Goal: Task Accomplishment & Management: Manage account settings

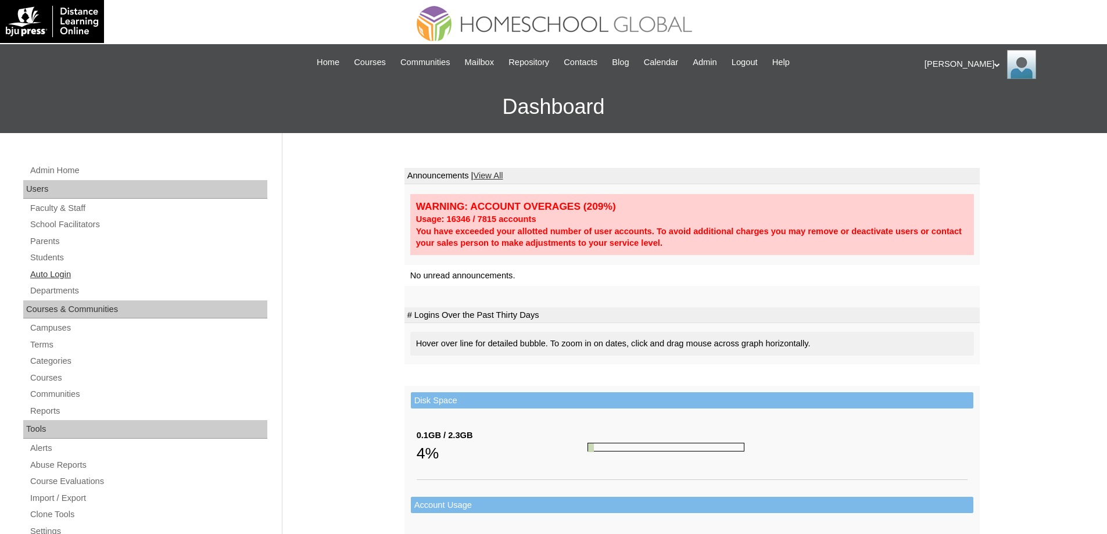
click at [103, 271] on link "Auto Login" at bounding box center [148, 274] width 238 height 15
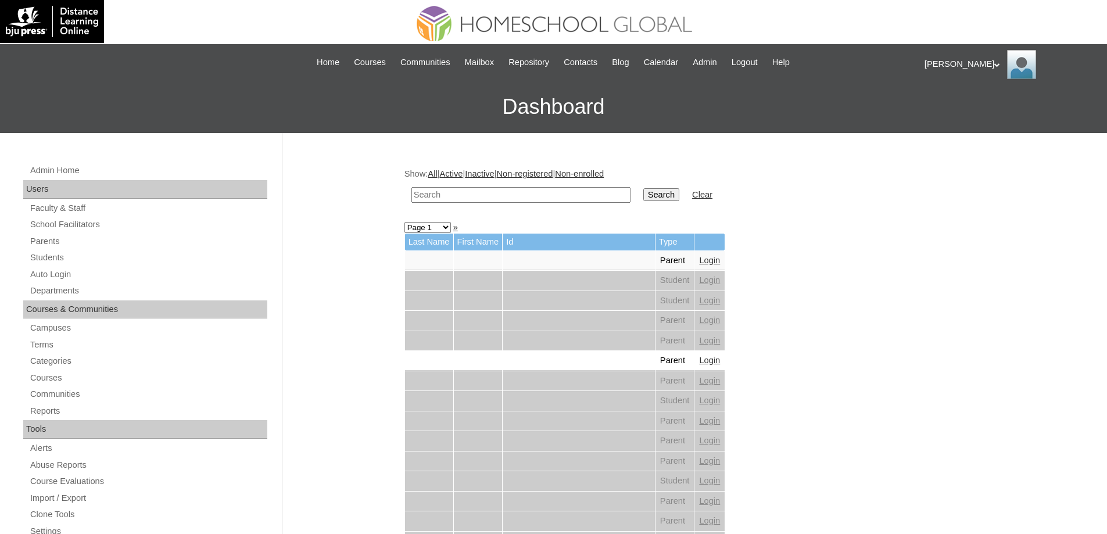
click at [529, 198] on input "text" at bounding box center [521, 195] width 219 height 16
click at [42, 252] on link "Students" at bounding box center [148, 258] width 238 height 15
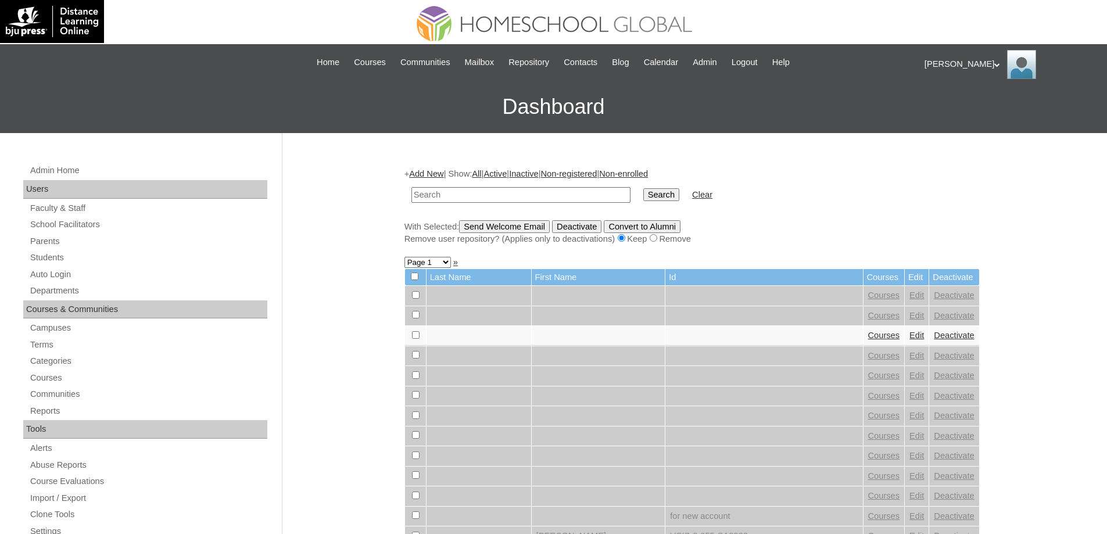
drag, startPoint x: 0, startPoint y: 0, endPoint x: 530, endPoint y: 192, distance: 563.5
click at [482, 196] on input "text" at bounding box center [521, 195] width 219 height 16
type input "MHS00179-TECHPH2025"
click at [668, 201] on input "Search" at bounding box center [662, 194] width 36 height 13
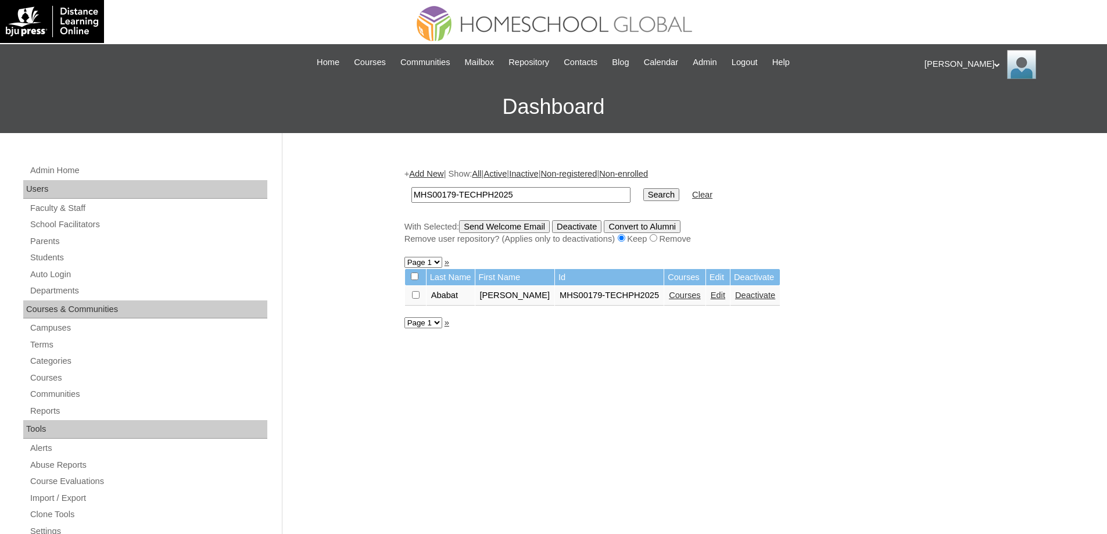
click at [696, 292] on link "Courses" at bounding box center [685, 295] width 32 height 9
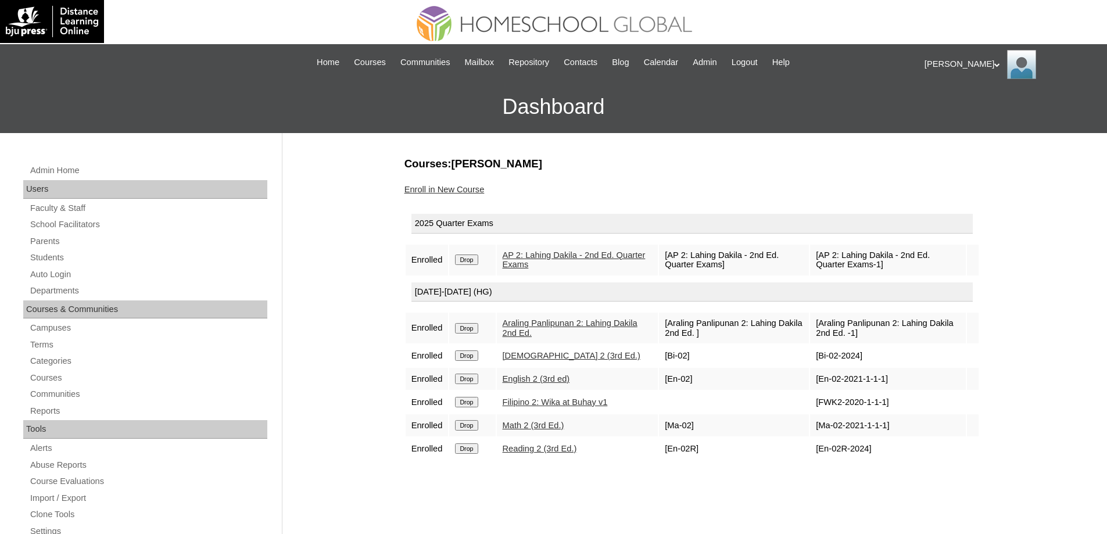
click at [465, 191] on link "Enroll in New Course" at bounding box center [445, 189] width 80 height 9
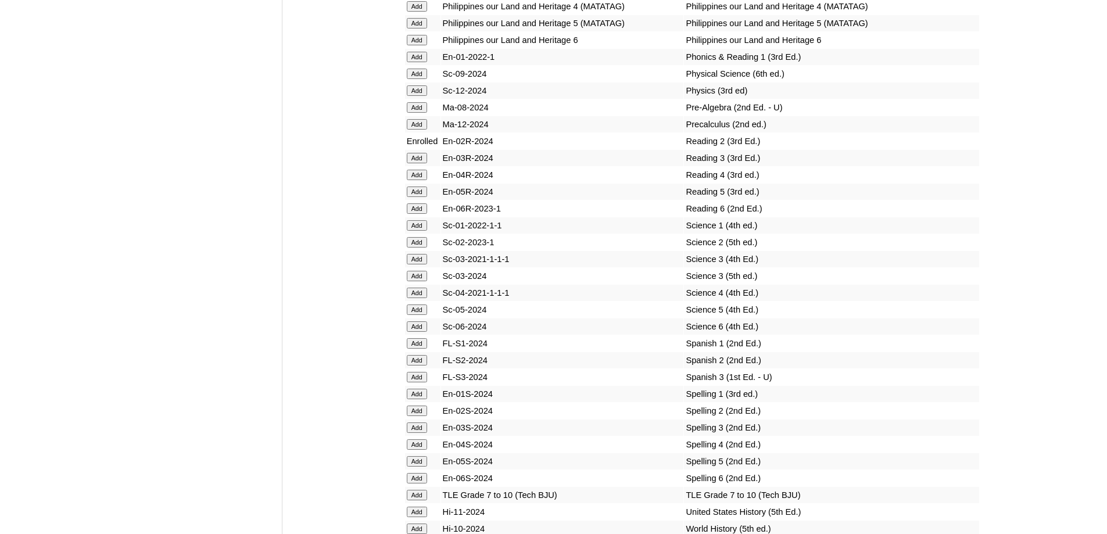
scroll to position [4266, 0]
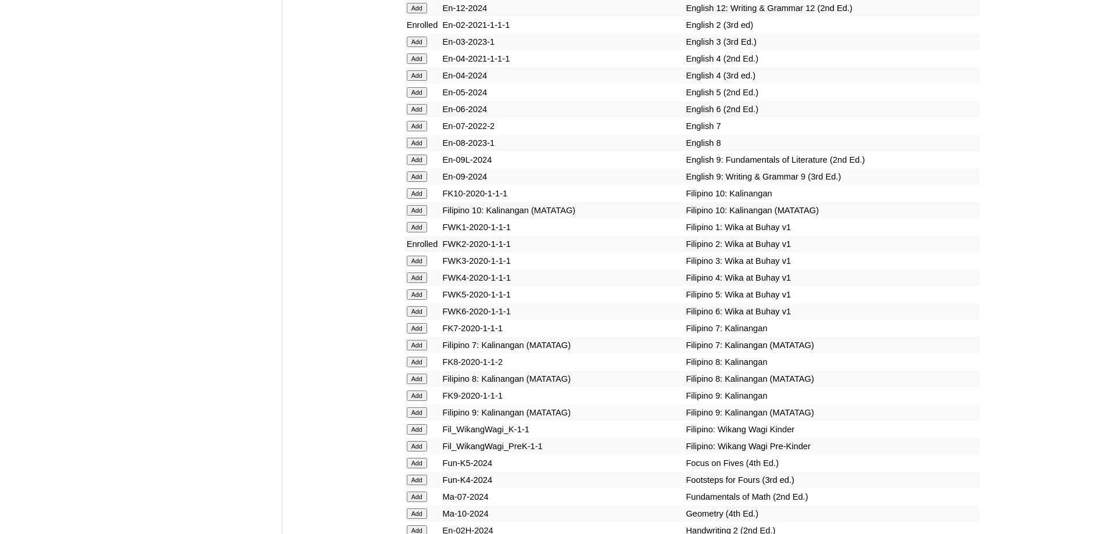
scroll to position [4432, 0]
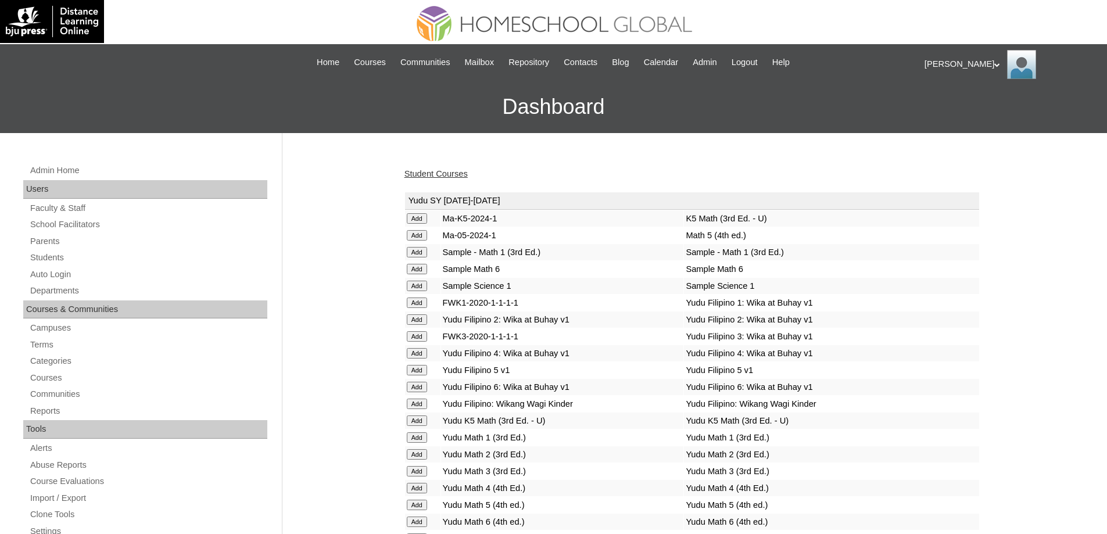
click at [462, 171] on link "Student Courses" at bounding box center [436, 173] width 63 height 9
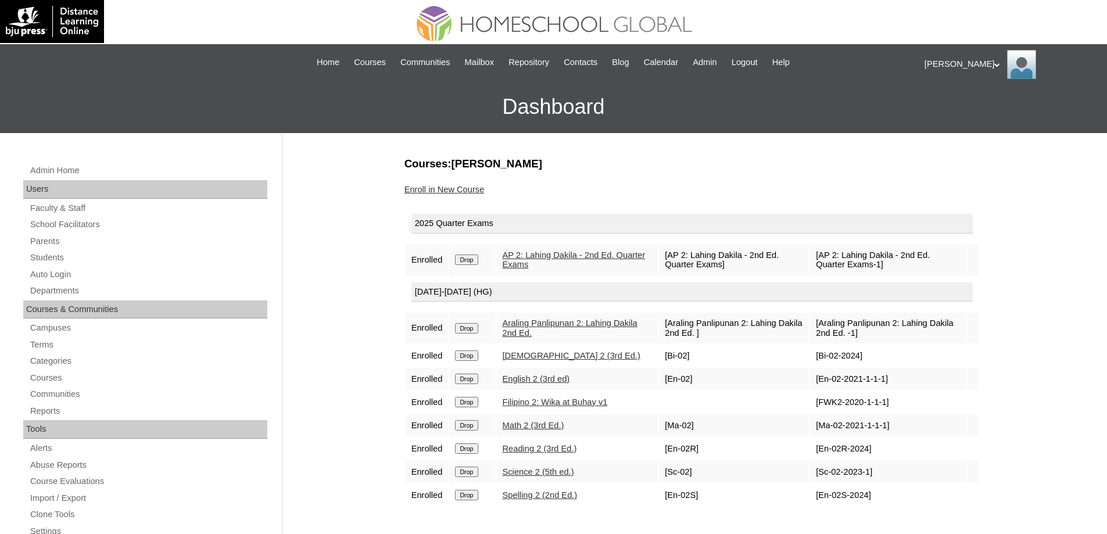
click at [478, 258] on input "Drop" at bounding box center [466, 260] width 23 height 10
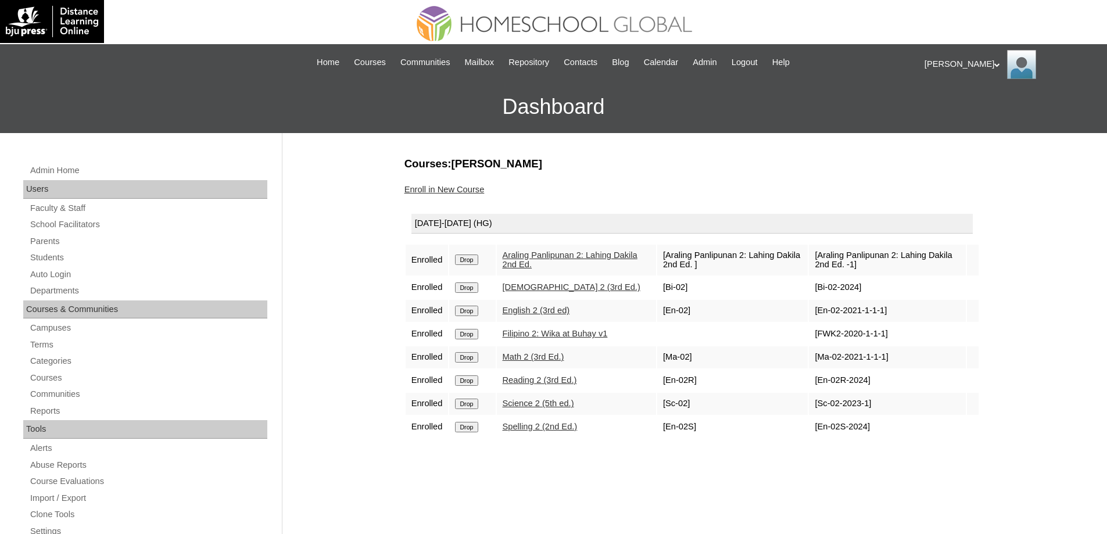
click at [474, 258] on input "Drop" at bounding box center [466, 260] width 23 height 10
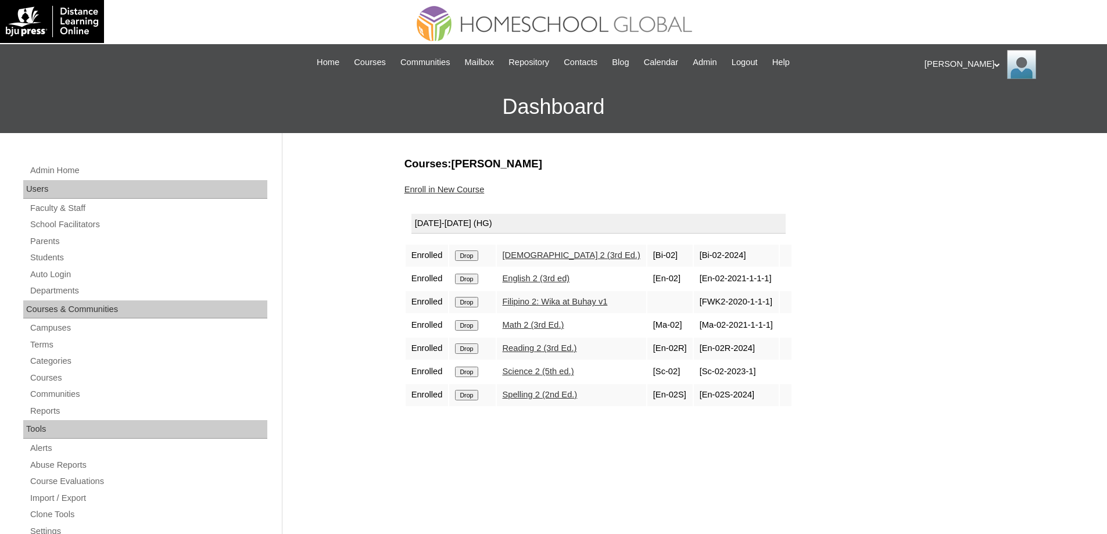
click at [477, 259] on input "Drop" at bounding box center [466, 256] width 23 height 10
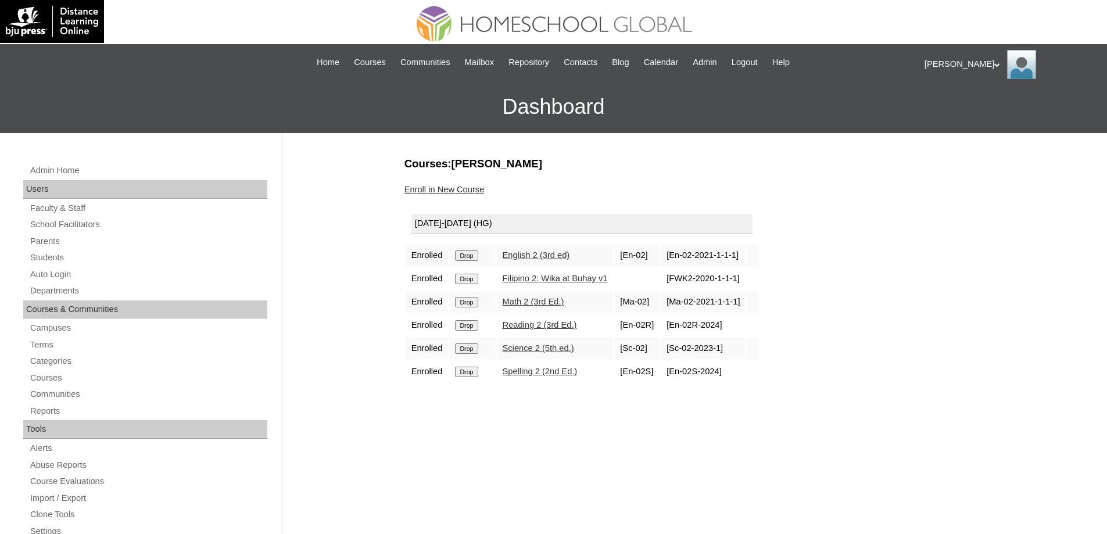
click at [473, 258] on input "Drop" at bounding box center [466, 256] width 23 height 10
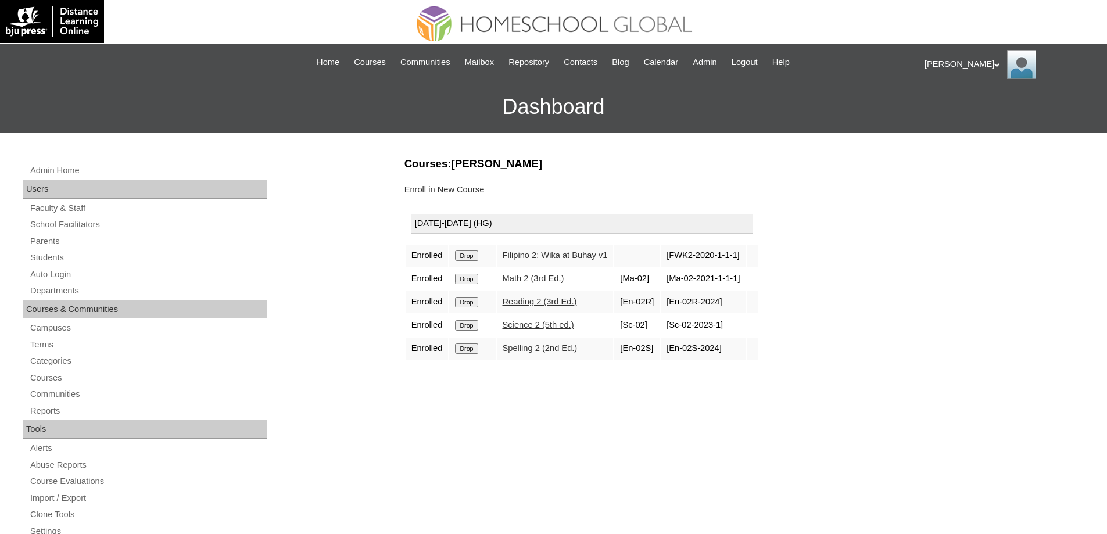
drag, startPoint x: 477, startPoint y: 258, endPoint x: 604, endPoint y: 50, distance: 243.2
click at [477, 256] on input "Drop" at bounding box center [466, 256] width 23 height 10
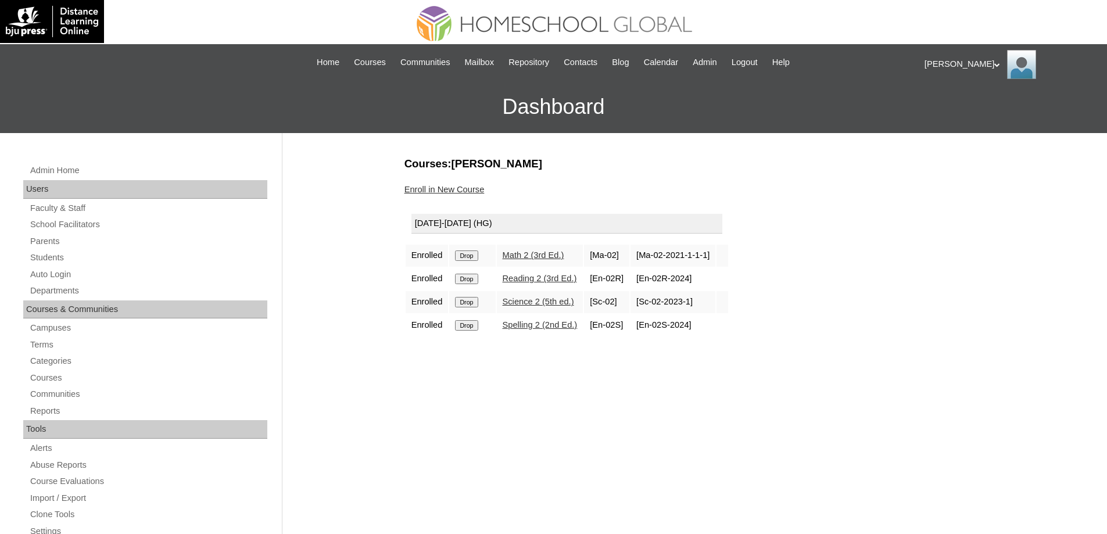
click at [477, 256] on input "Drop" at bounding box center [466, 256] width 23 height 10
click at [473, 255] on input "Drop" at bounding box center [466, 256] width 23 height 10
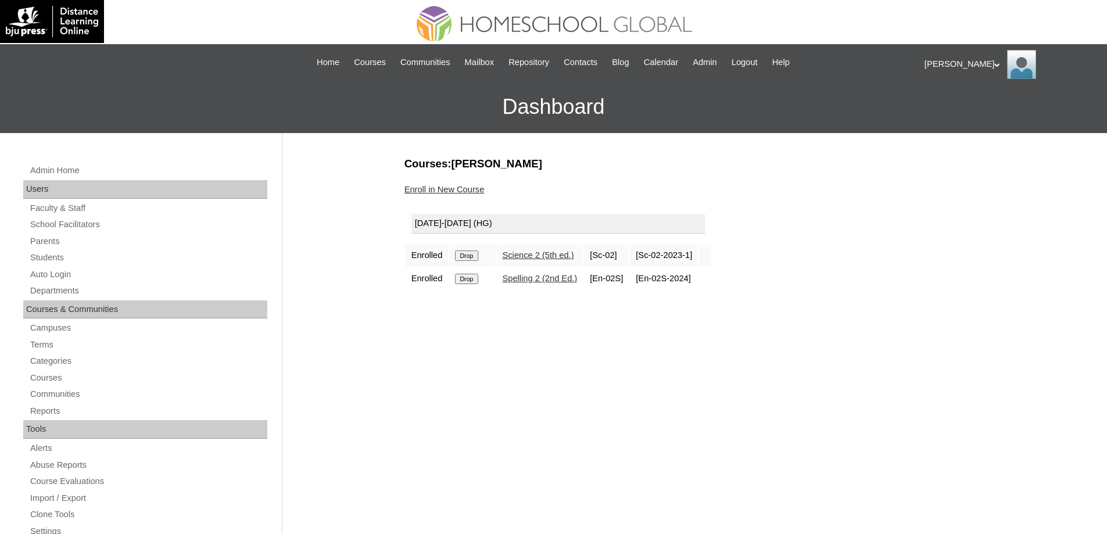
drag, startPoint x: 0, startPoint y: 0, endPoint x: 477, endPoint y: 255, distance: 540.7
click at [476, 256] on input "Drop" at bounding box center [466, 256] width 23 height 10
drag, startPoint x: 0, startPoint y: 0, endPoint x: 471, endPoint y: 253, distance: 535.3
click at [471, 253] on input "Drop" at bounding box center [466, 256] width 23 height 10
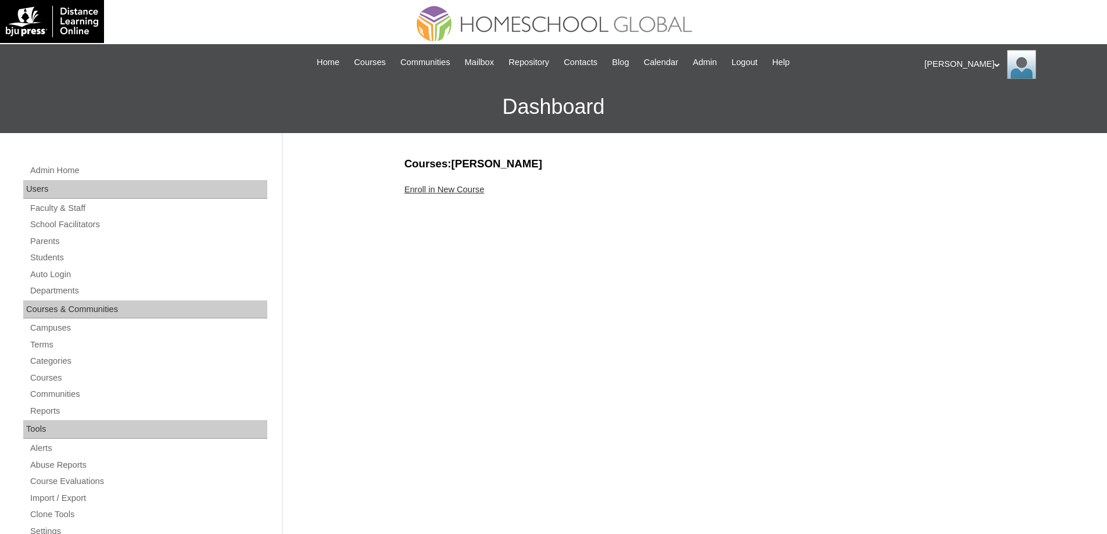
click at [449, 191] on link "Enroll in New Course" at bounding box center [445, 189] width 80 height 9
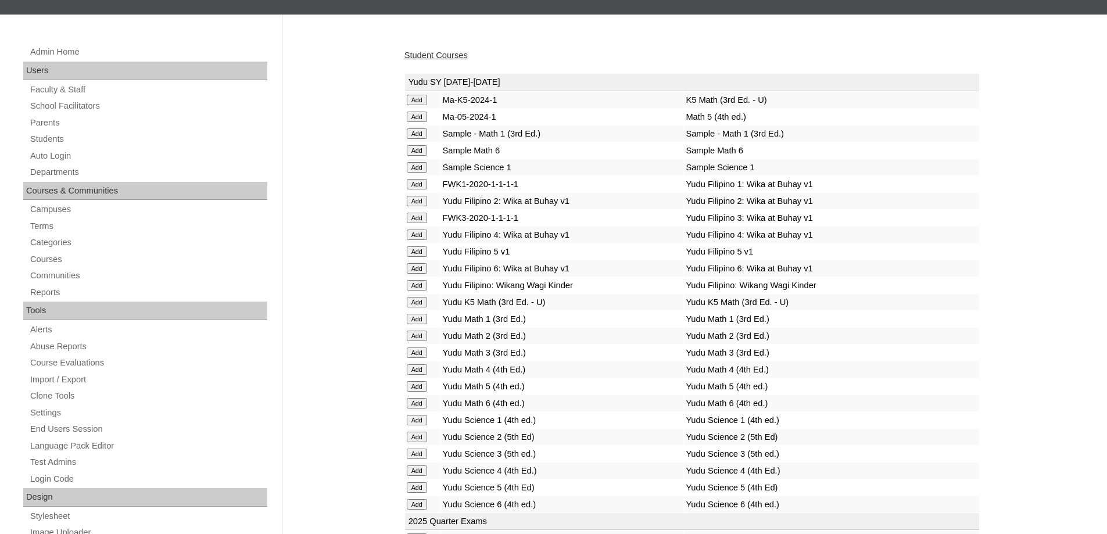
scroll to position [116, 0]
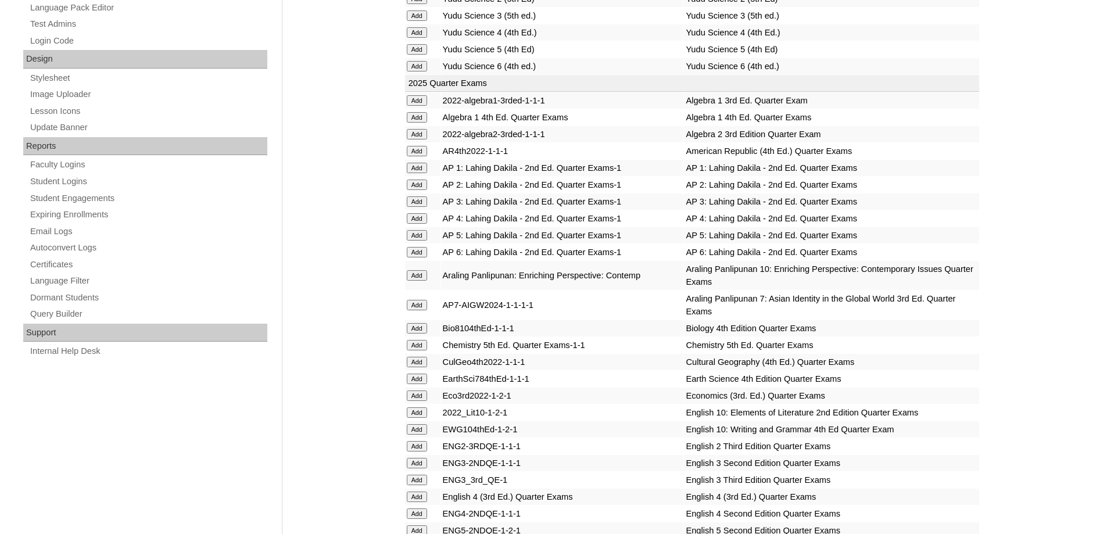
scroll to position [676, 0]
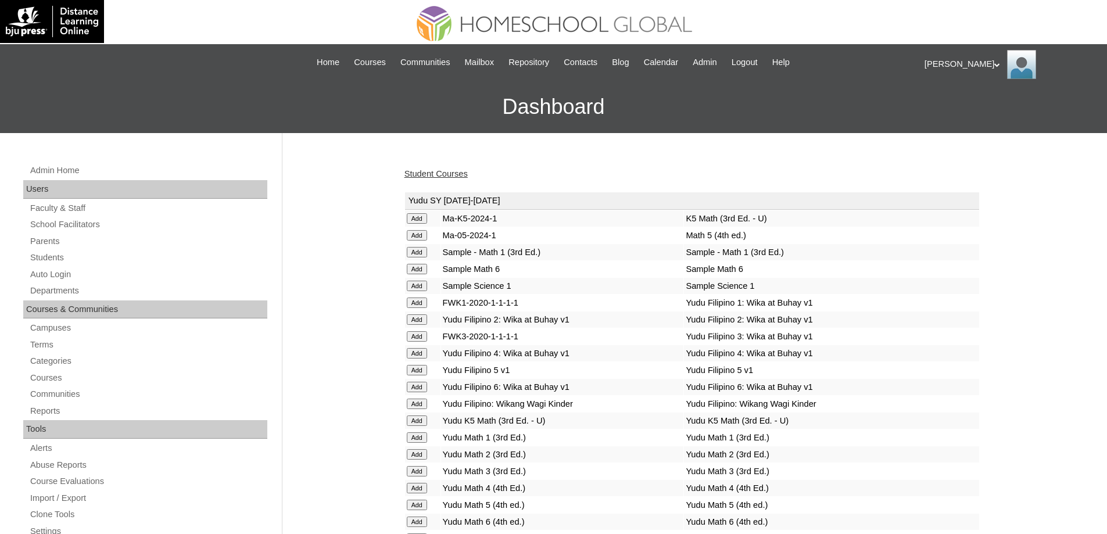
scroll to position [694, 0]
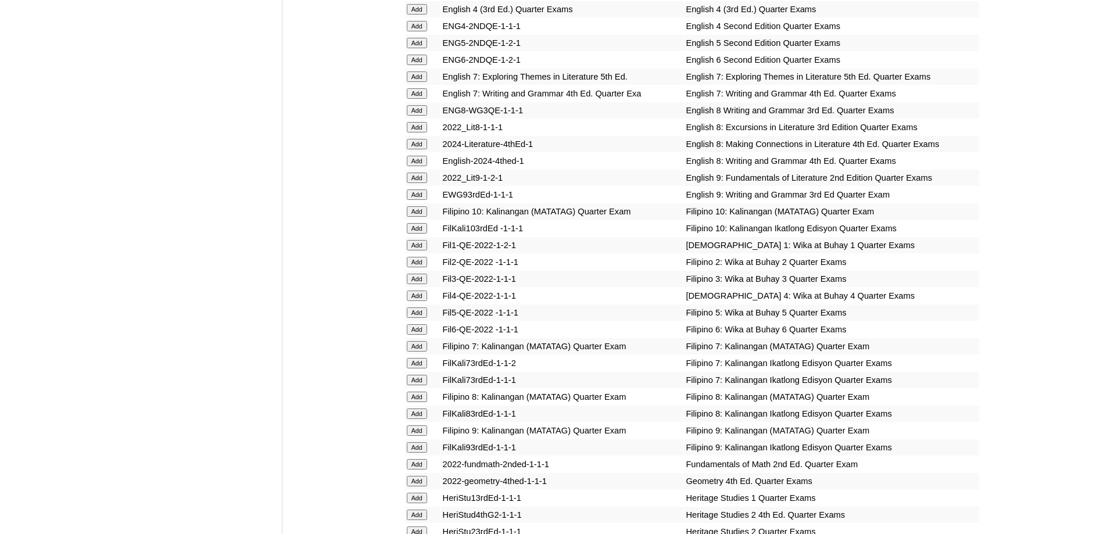
scroll to position [1048, 0]
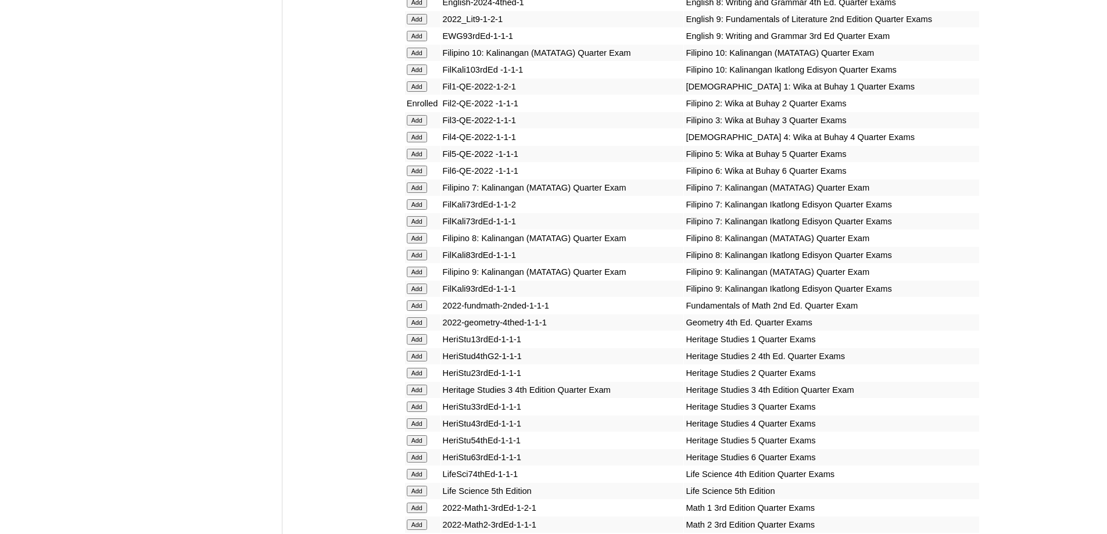
scroll to position [1770, 0]
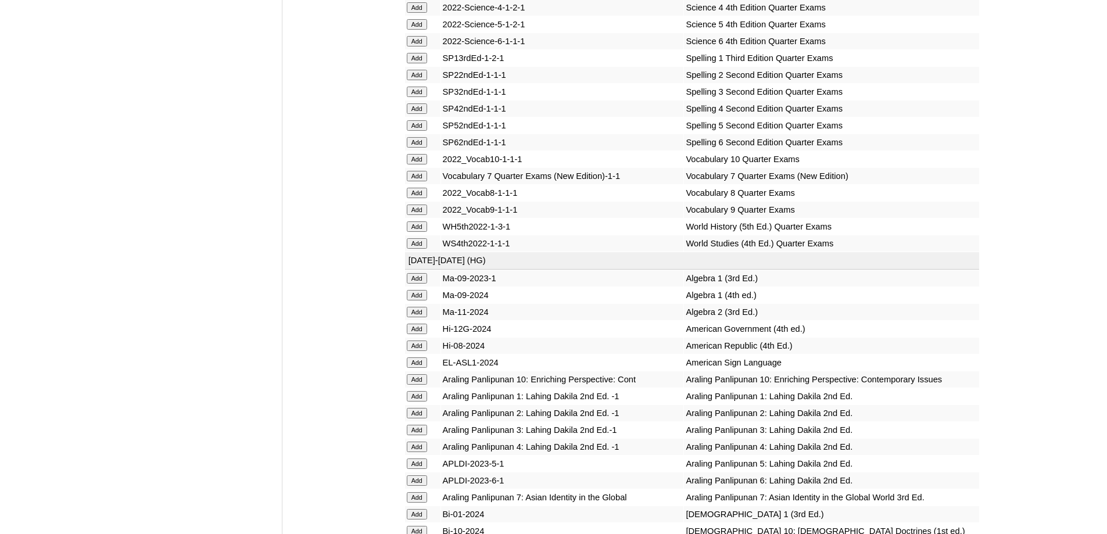
scroll to position [2061, 0]
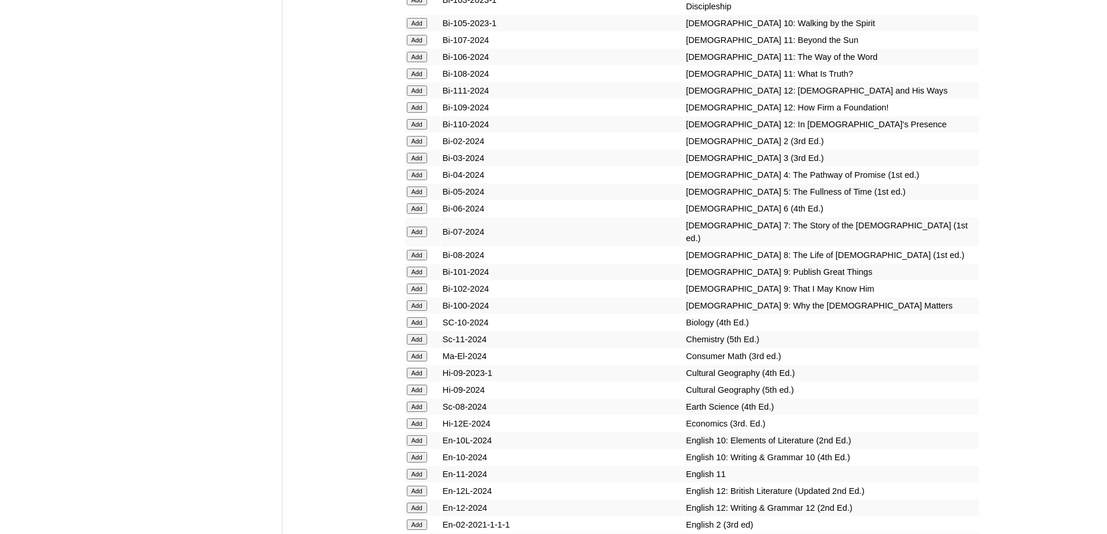
scroll to position [2430, 0]
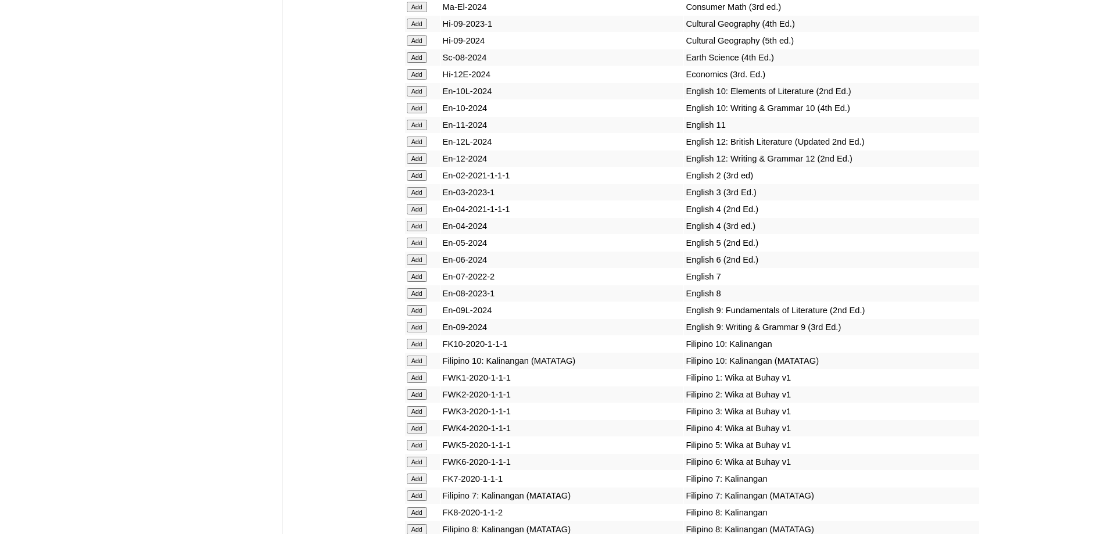
scroll to position [2784, 0]
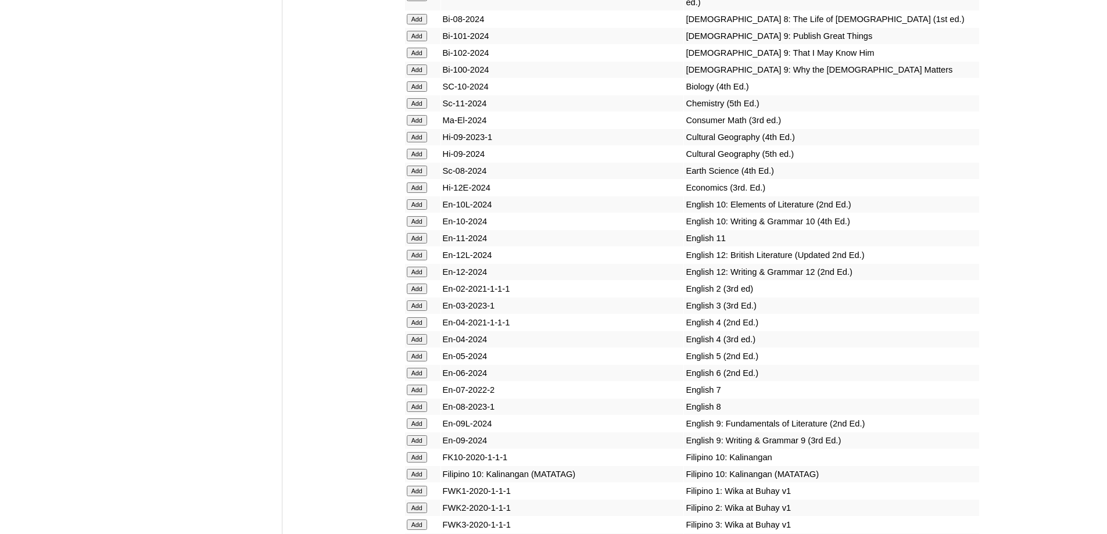
scroll to position [2845, 0]
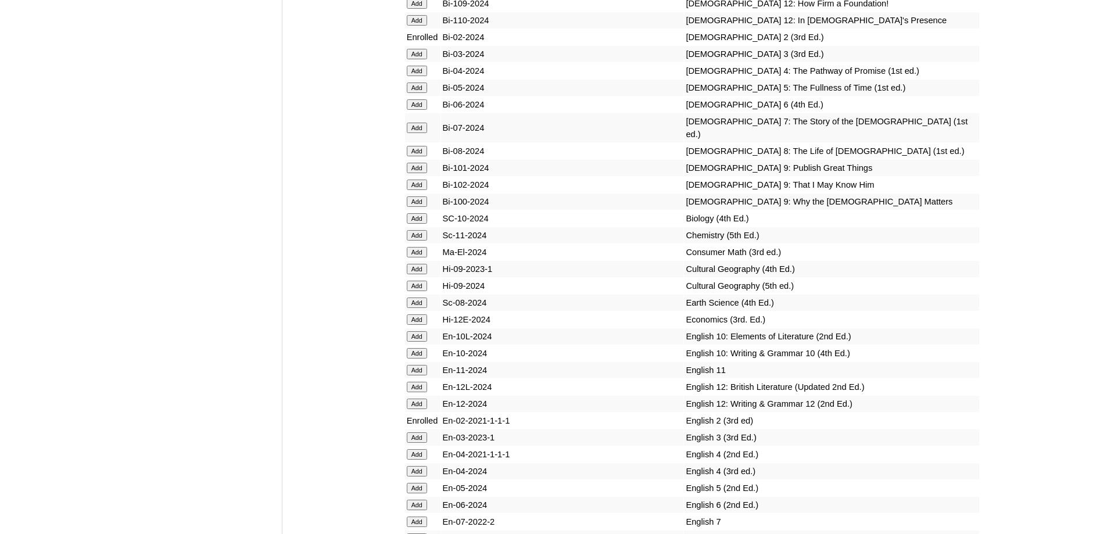
scroll to position [3300, 0]
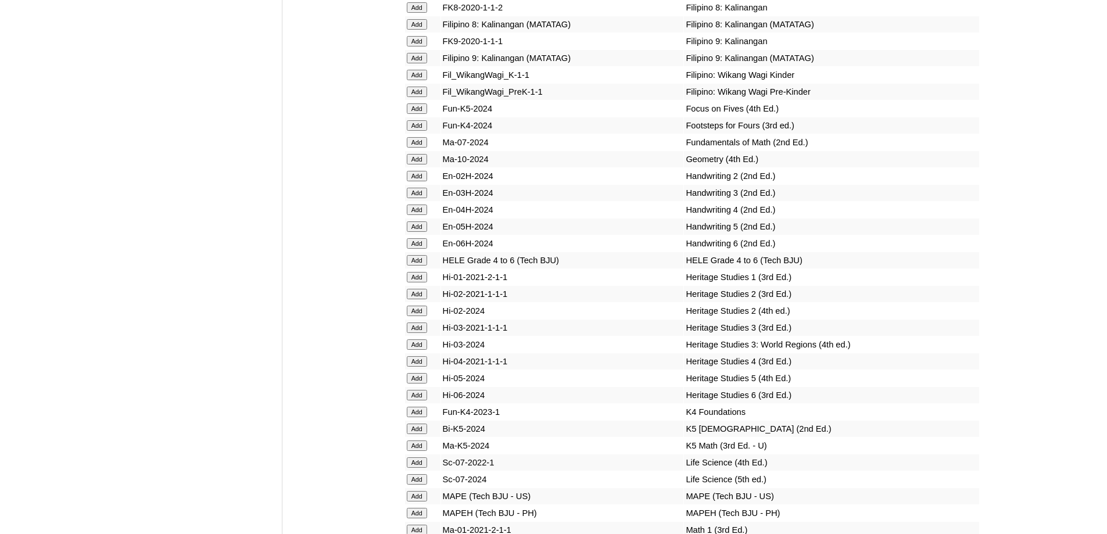
scroll to position [3531, 0]
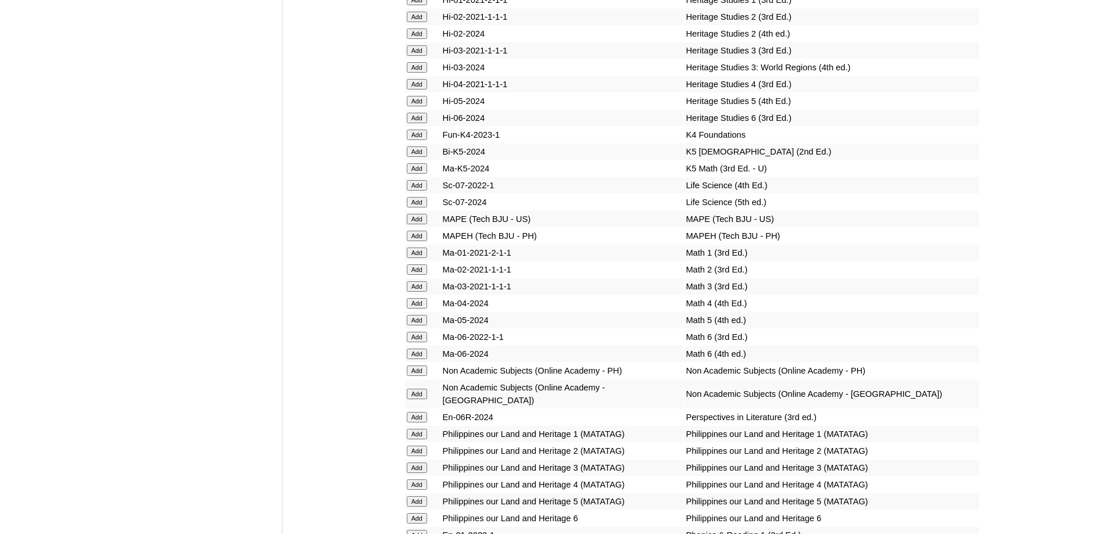
scroll to position [3818, 0]
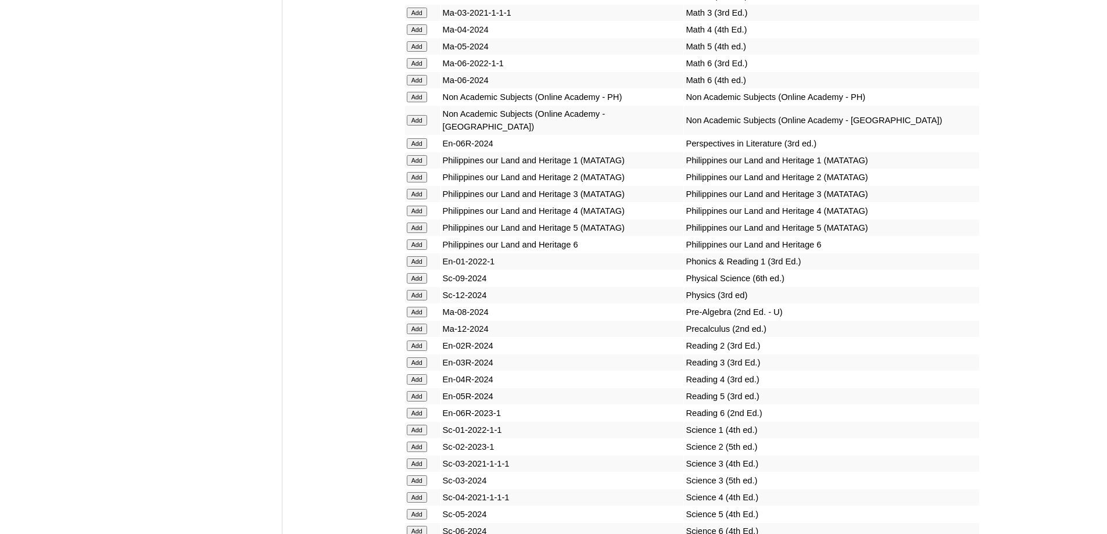
scroll to position [4040, 0]
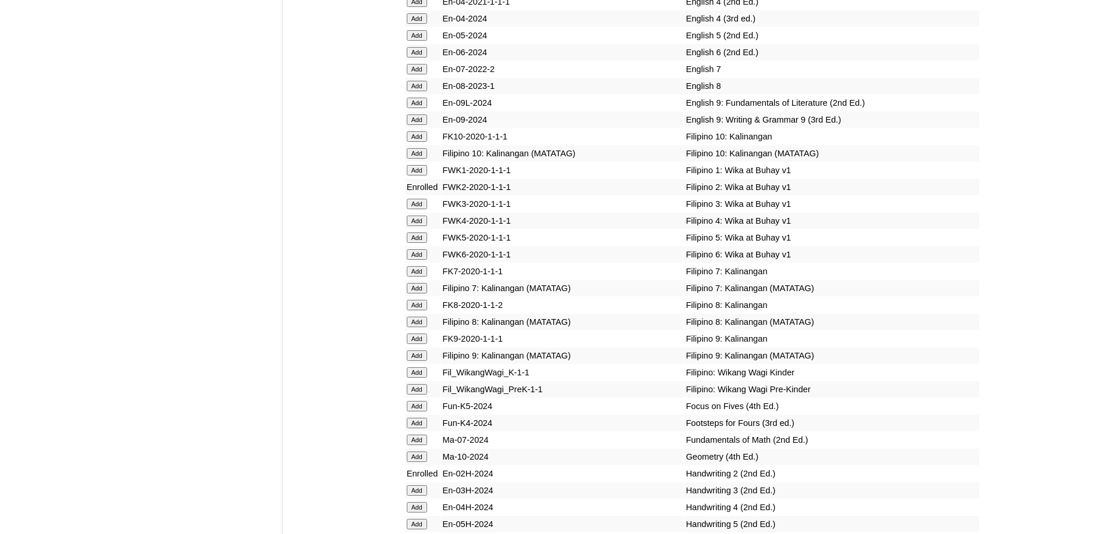
scroll to position [4206, 0]
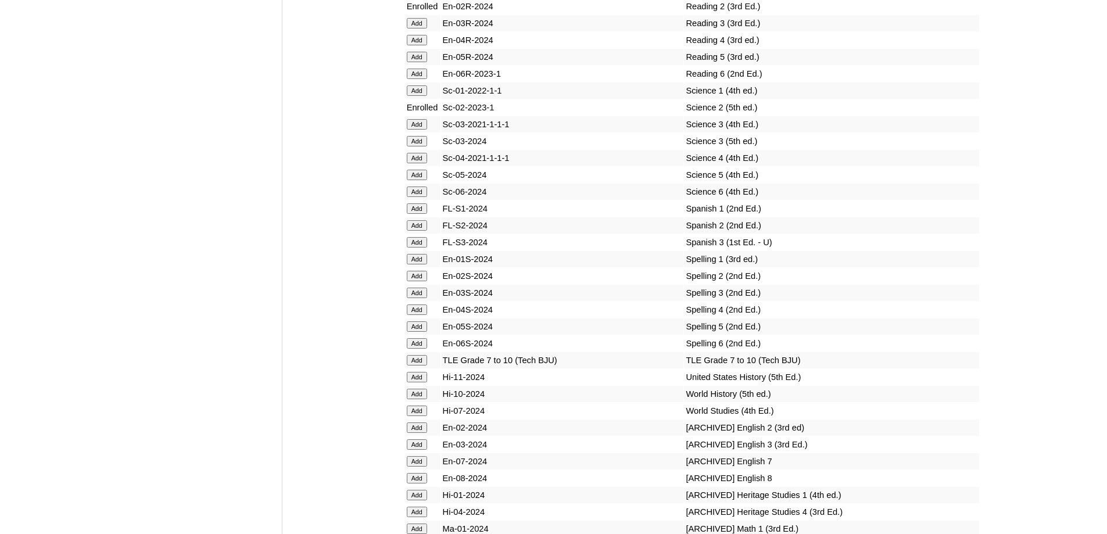
scroll to position [4380, 0]
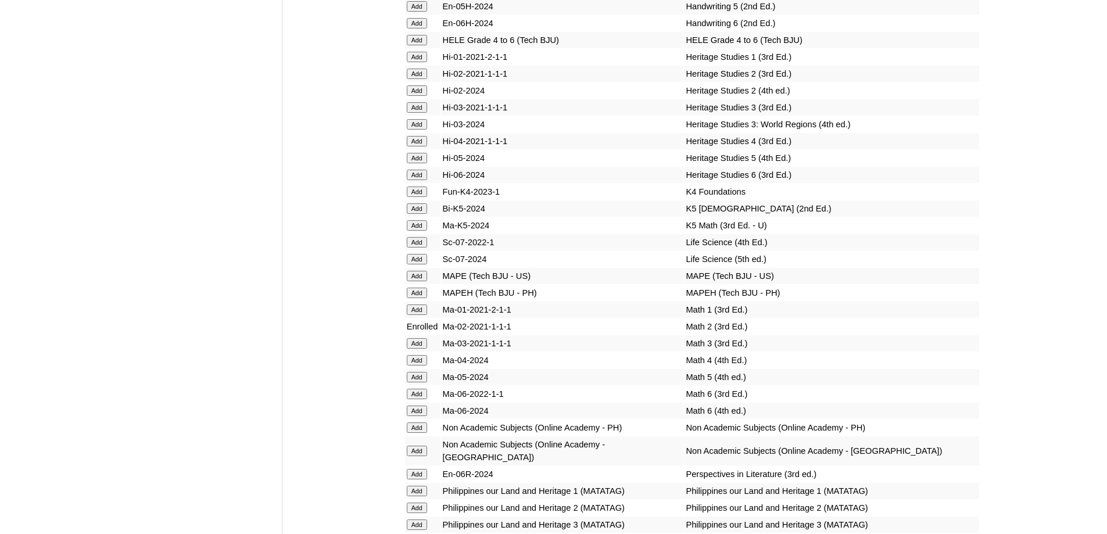
scroll to position [3682, 0]
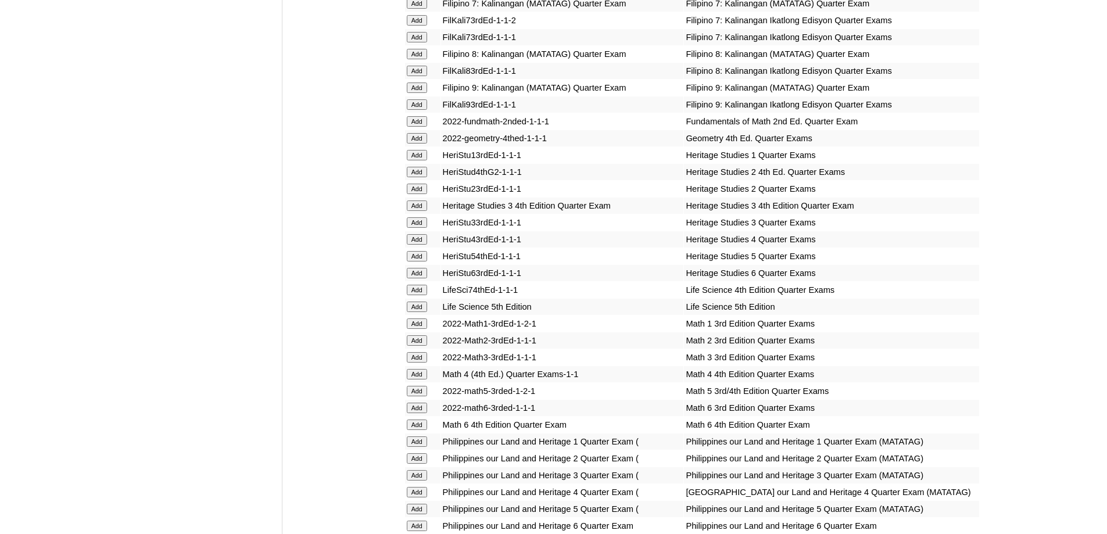
scroll to position [1453, 0]
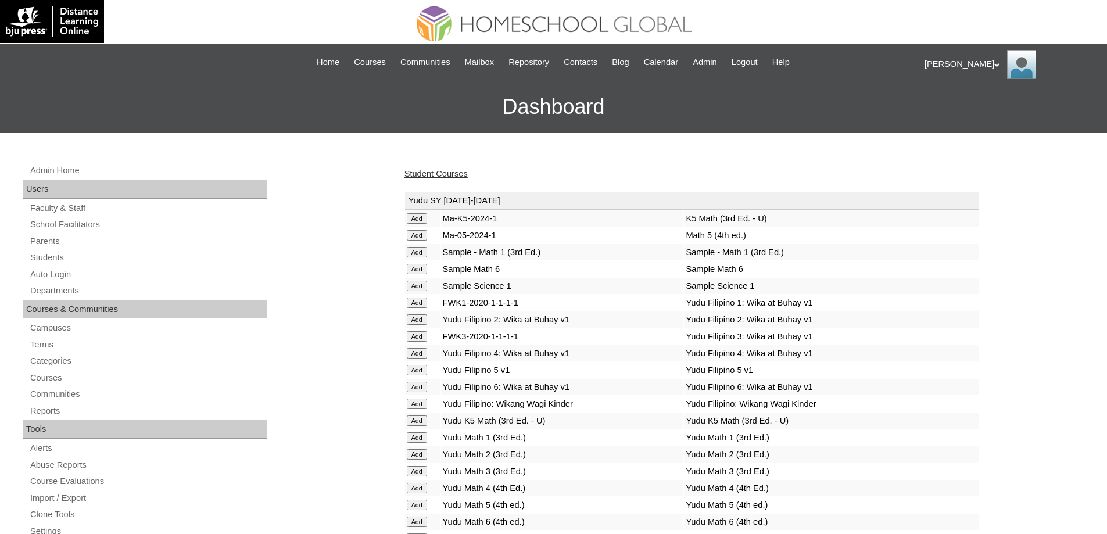
click at [431, 178] on link "Student Courses" at bounding box center [436, 173] width 63 height 9
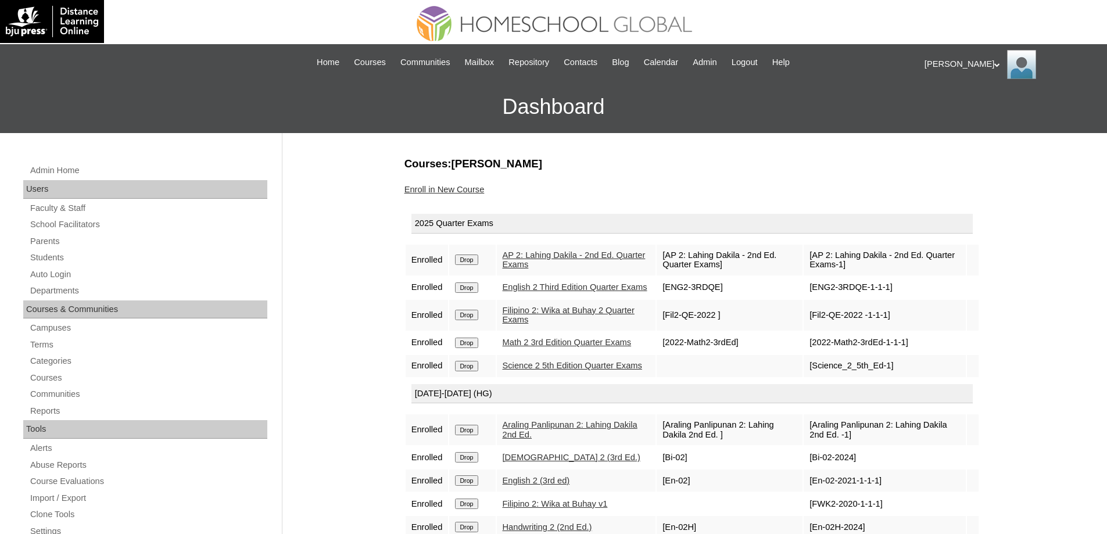
click at [464, 191] on link "Enroll in New Course" at bounding box center [445, 189] width 80 height 9
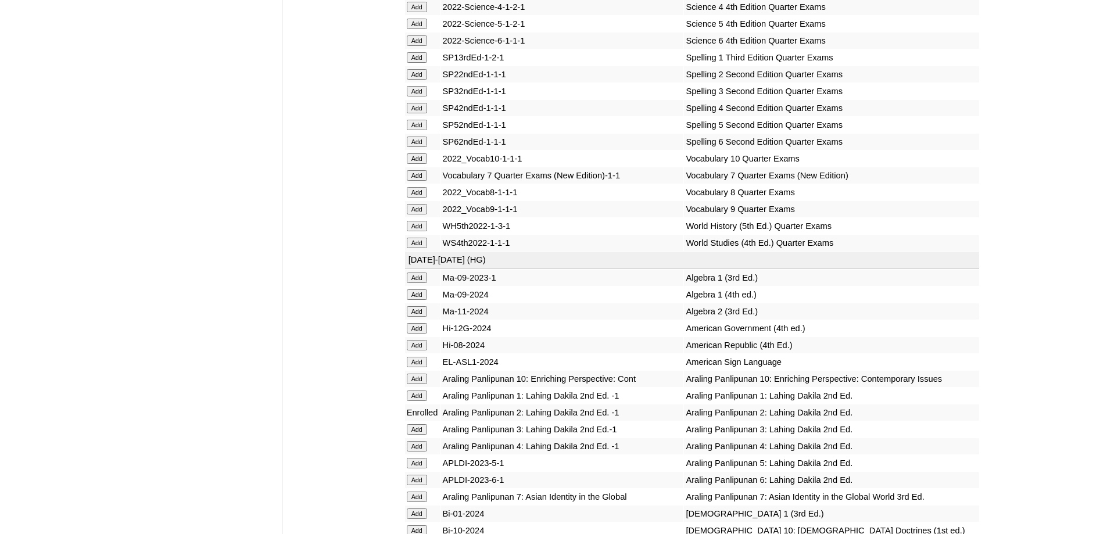
scroll to position [2035, 0]
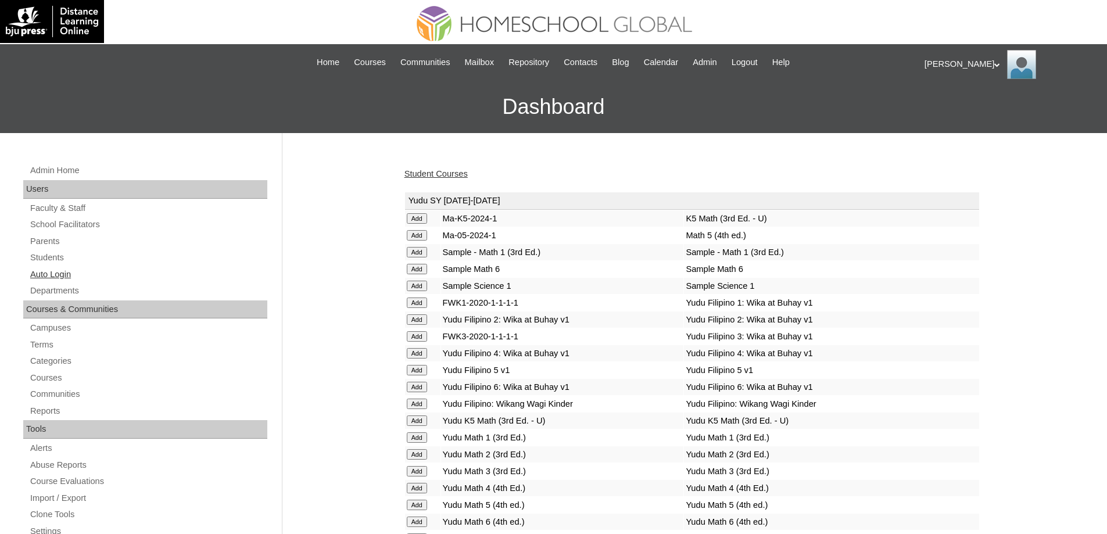
click at [63, 269] on link "Auto Login" at bounding box center [148, 274] width 238 height 15
click at [62, 262] on link "Students" at bounding box center [148, 258] width 238 height 15
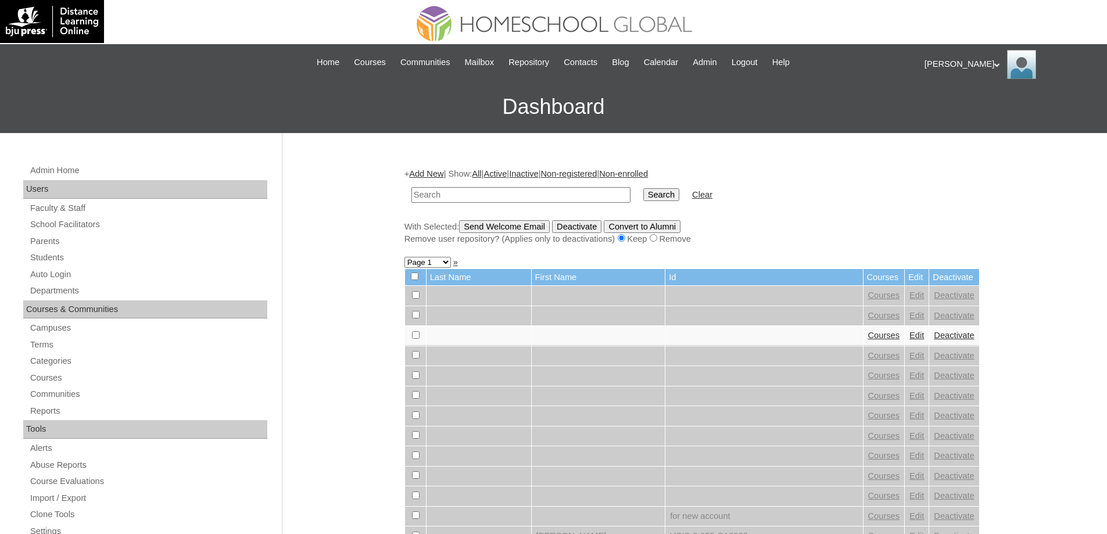
drag, startPoint x: 510, startPoint y: 194, endPoint x: 517, endPoint y: 194, distance: 7.0
click at [515, 194] on input "text" at bounding box center [521, 195] width 219 height 16
paste input "MHP00178-TECHPH2022"
type input "MHP00178-TECHPH2022"
click at [652, 199] on input "Search" at bounding box center [662, 194] width 36 height 13
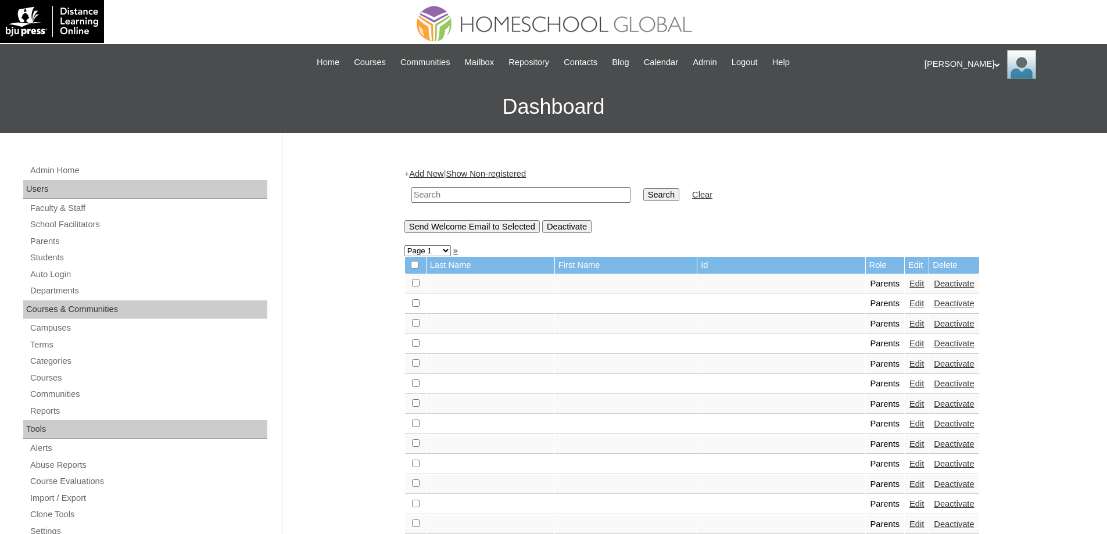
drag, startPoint x: 0, startPoint y: 0, endPoint x: 656, endPoint y: 202, distance: 686.6
click at [555, 194] on input "text" at bounding box center [521, 195] width 219 height 16
paste input "MHP00178-TECHPH2022"
type input "MHP00178-TECHPH2022"
click at [680, 199] on input "Search" at bounding box center [662, 194] width 36 height 13
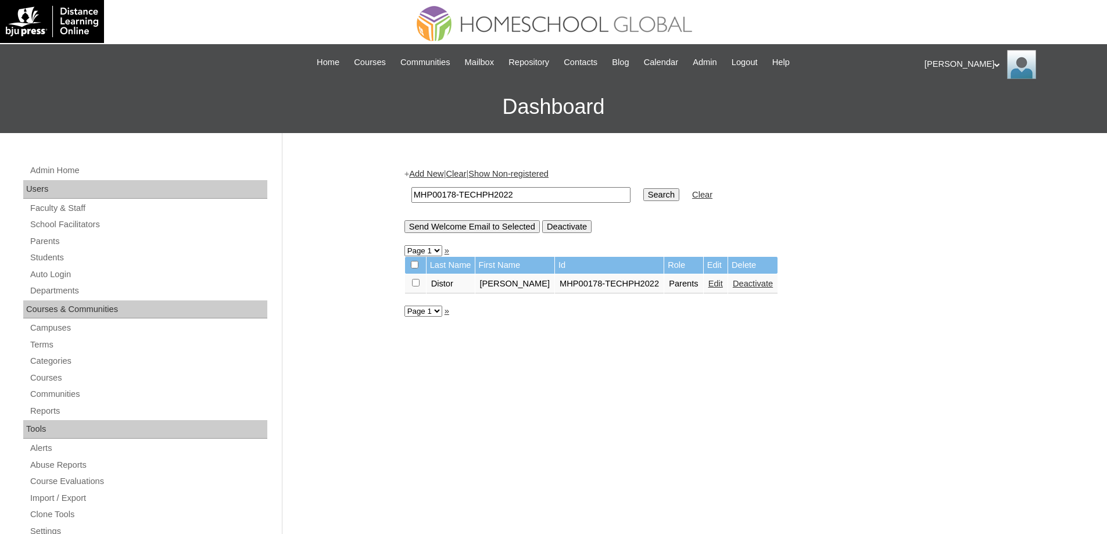
click at [709, 282] on link "Edit" at bounding box center [716, 283] width 15 height 9
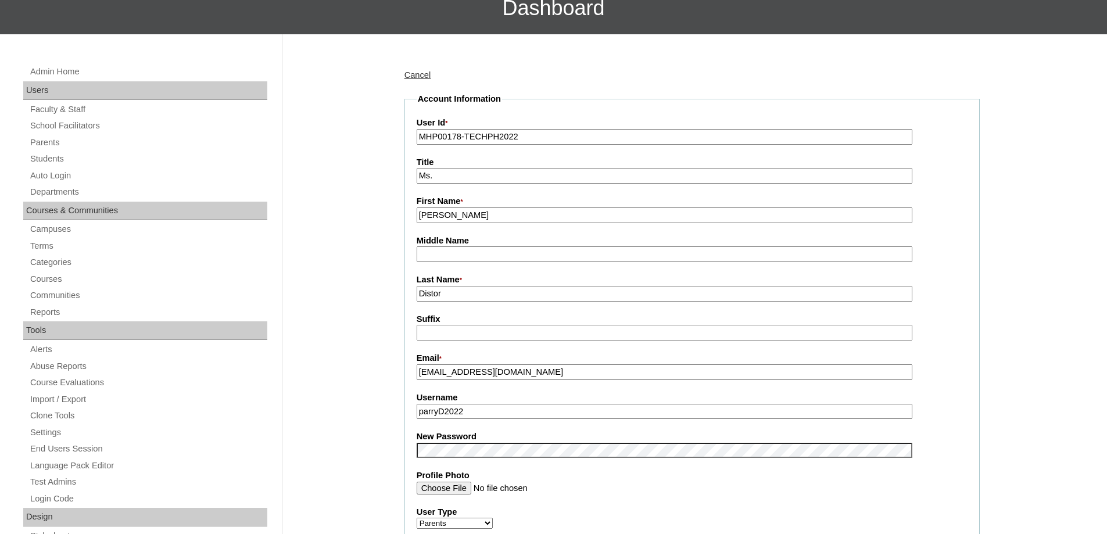
scroll to position [291, 0]
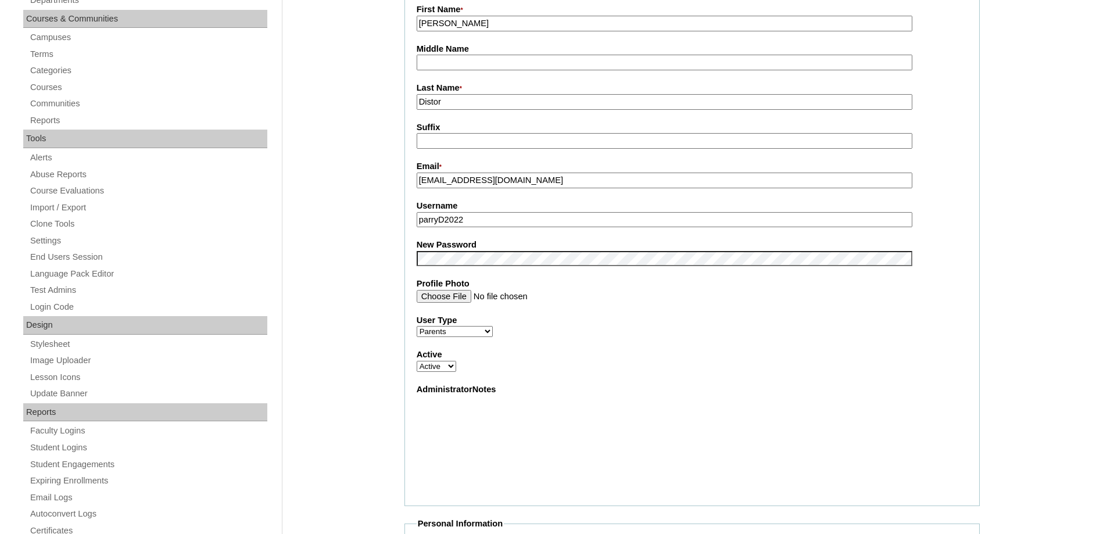
click at [478, 270] on fieldset "Account Information User Id * MHP00178-TECHPH2022 Title Ms. First Name * [PERSO…" at bounding box center [693, 203] width 576 height 605
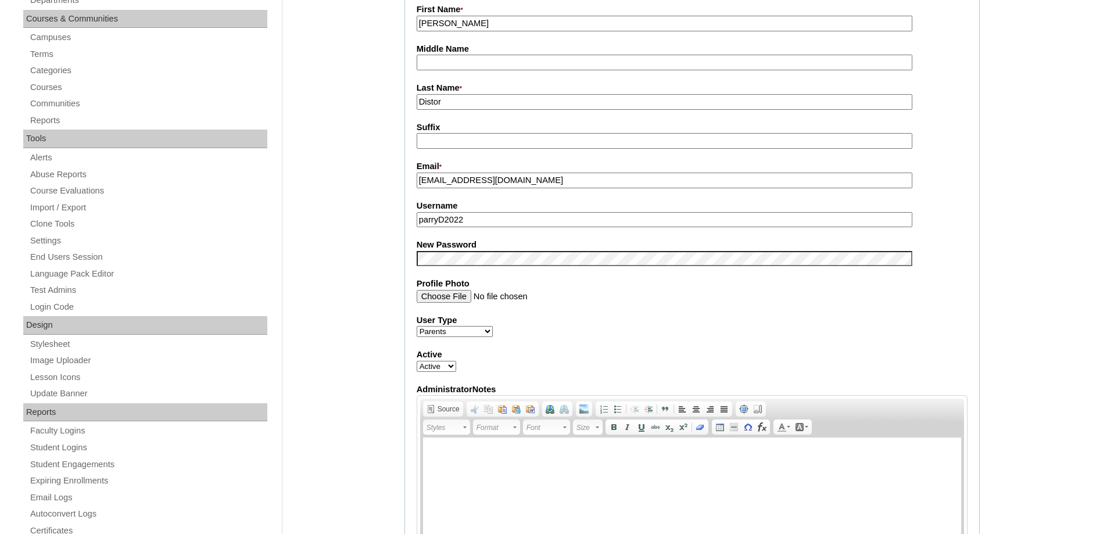
click at [341, 310] on div "Admin Home Users Faculty & Staff School Facilitators Parents Students Auto Logi…" at bounding box center [553, 531] width 1107 height 1378
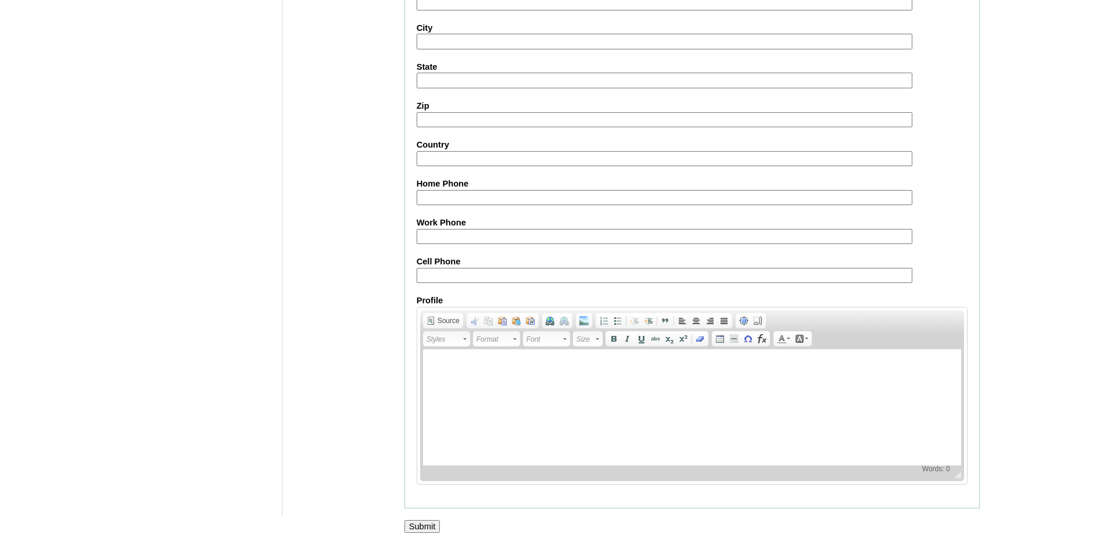
scroll to position [993, 0]
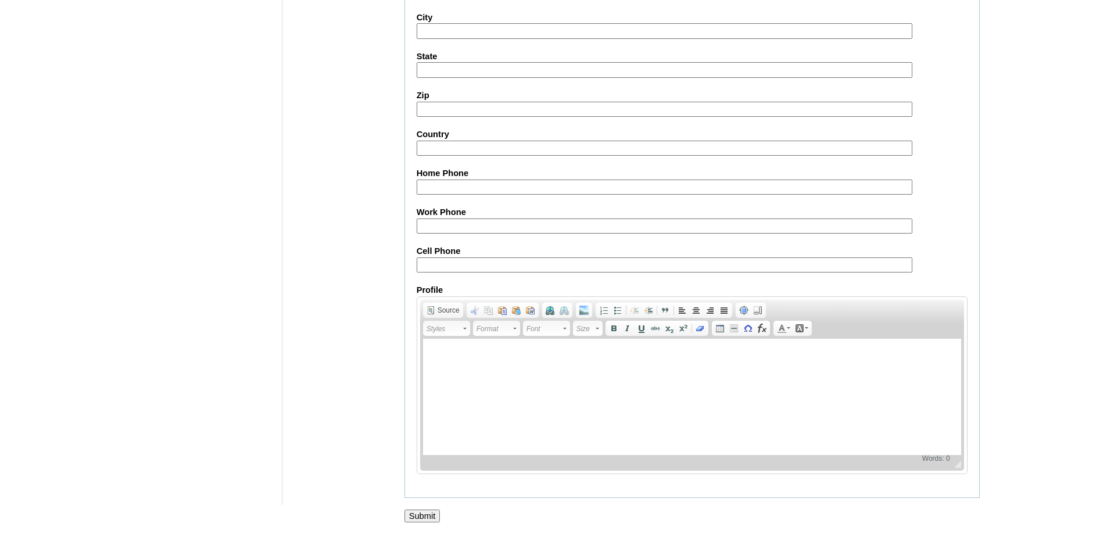
click at [428, 523] on div at bounding box center [553, 529] width 1107 height 12
click at [428, 520] on input "Submit" at bounding box center [423, 516] width 36 height 13
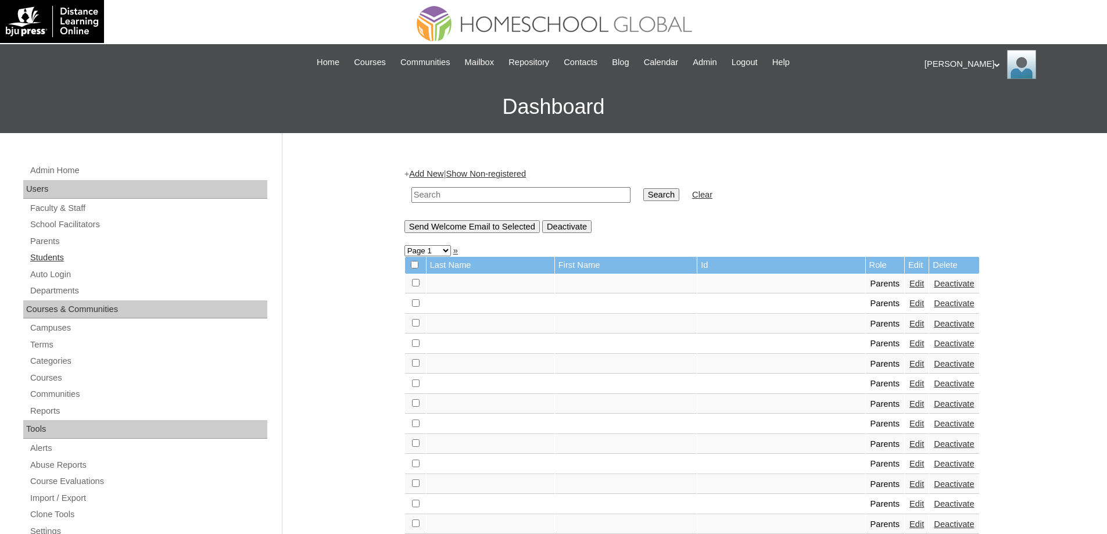
click at [116, 256] on link "Students" at bounding box center [148, 258] width 238 height 15
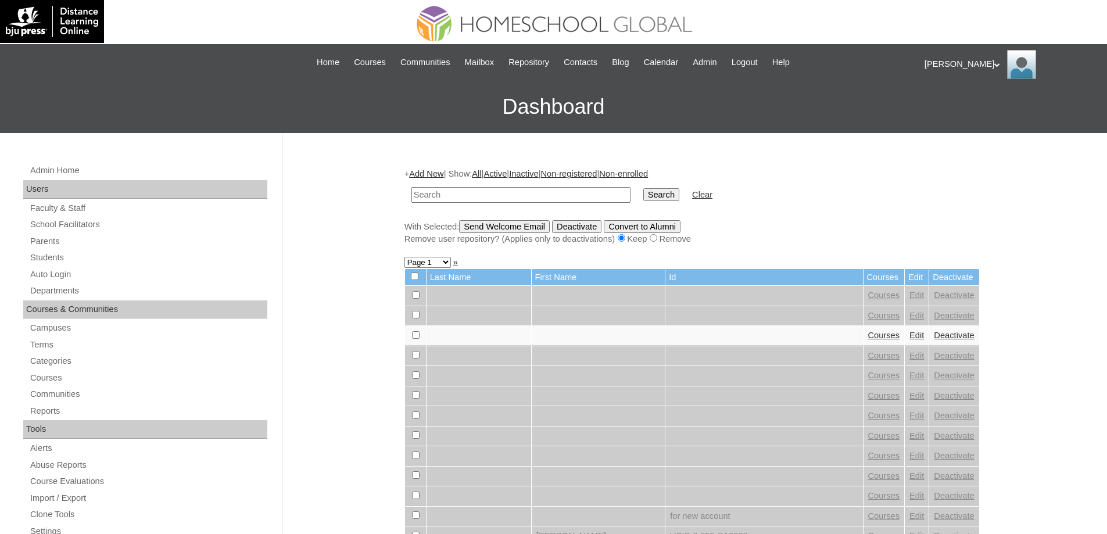
click at [535, 190] on input "text" at bounding box center [521, 195] width 219 height 16
type input "MHS0770-TECHPH2022"
click at [656, 192] on input "Search" at bounding box center [662, 194] width 36 height 13
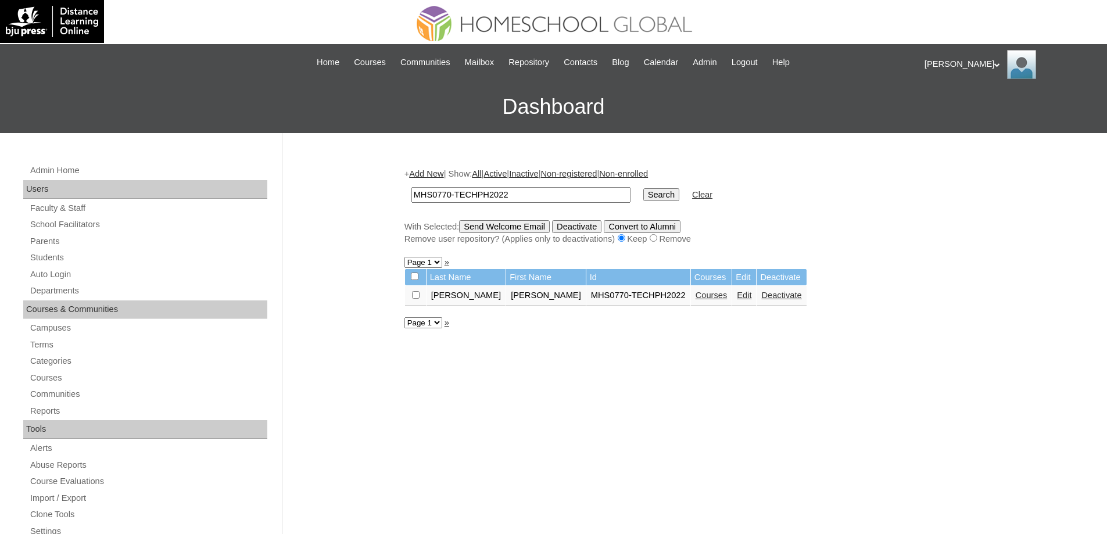
click at [737, 300] on link "Edit" at bounding box center [744, 295] width 15 height 9
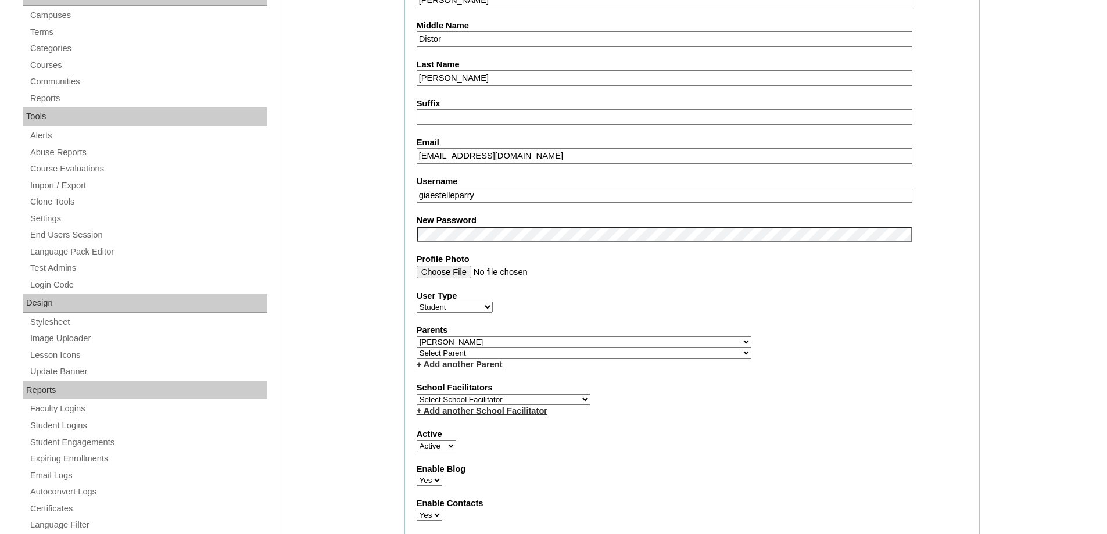
scroll to position [349, 0]
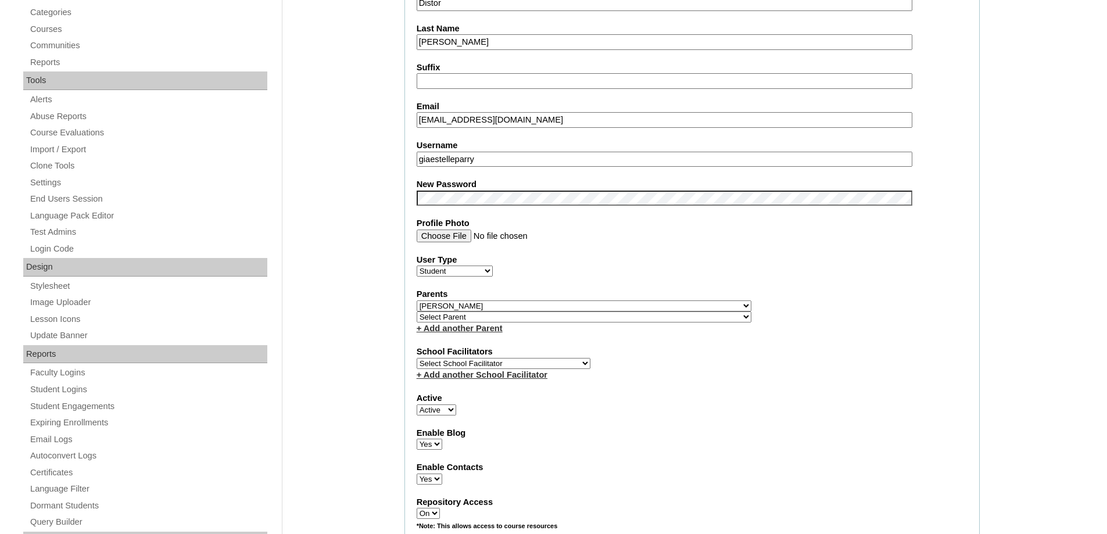
click at [761, 337] on fieldset "Account Information User Id MHS0770-TECHPH2022 Title First Name Gia Estelle Mid…" at bounding box center [693, 314] width 576 height 942
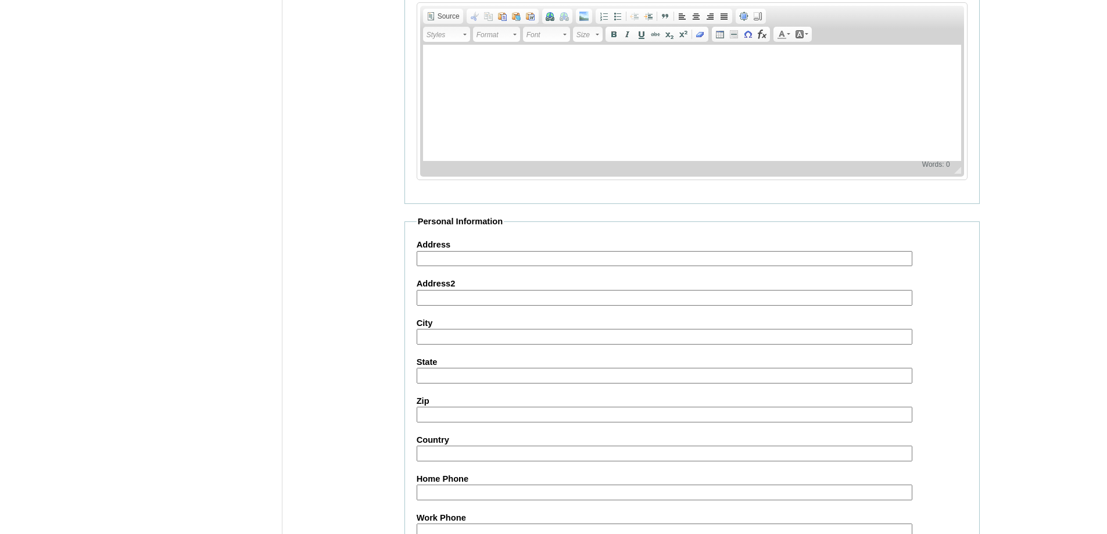
scroll to position [1237, 0]
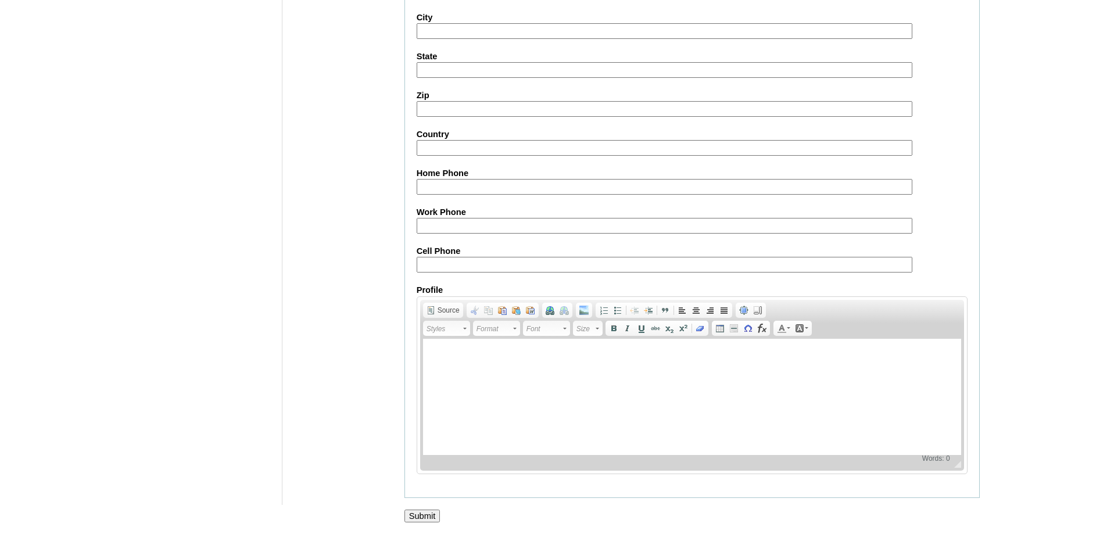
click at [420, 524] on div at bounding box center [553, 529] width 1107 height 12
click at [418, 519] on input "Submit" at bounding box center [423, 516] width 36 height 13
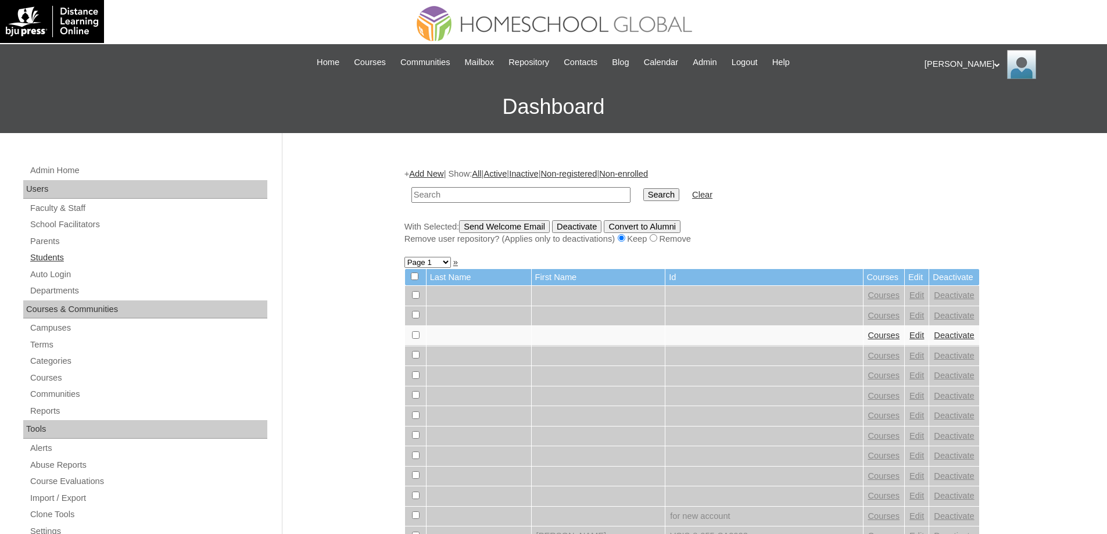
click at [97, 251] on link "Students" at bounding box center [148, 258] width 238 height 15
type input "MHS0770-TECHPH2022"
click input "Search"
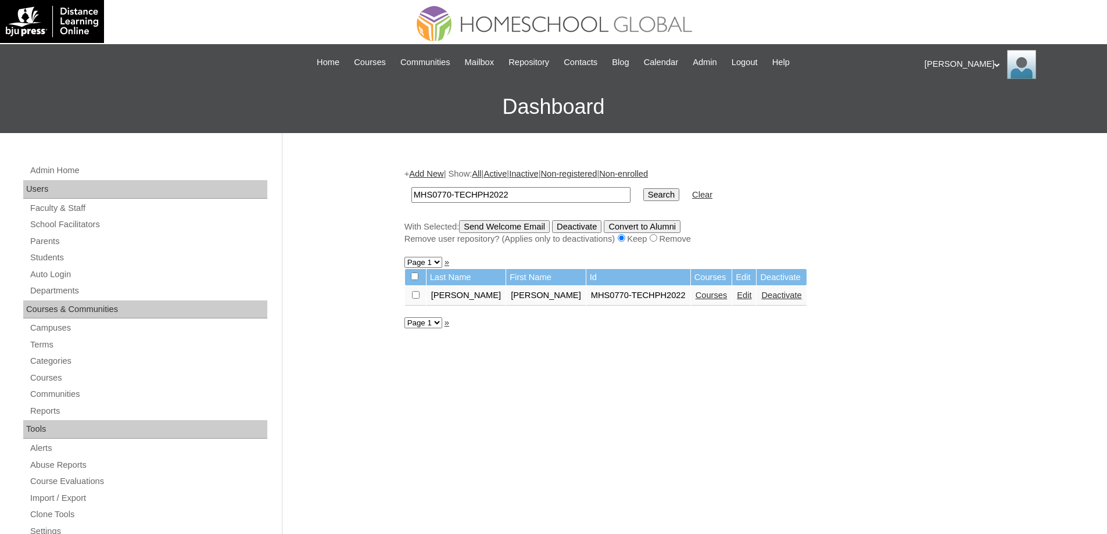
click at [696, 296] on link "Courses" at bounding box center [712, 295] width 32 height 9
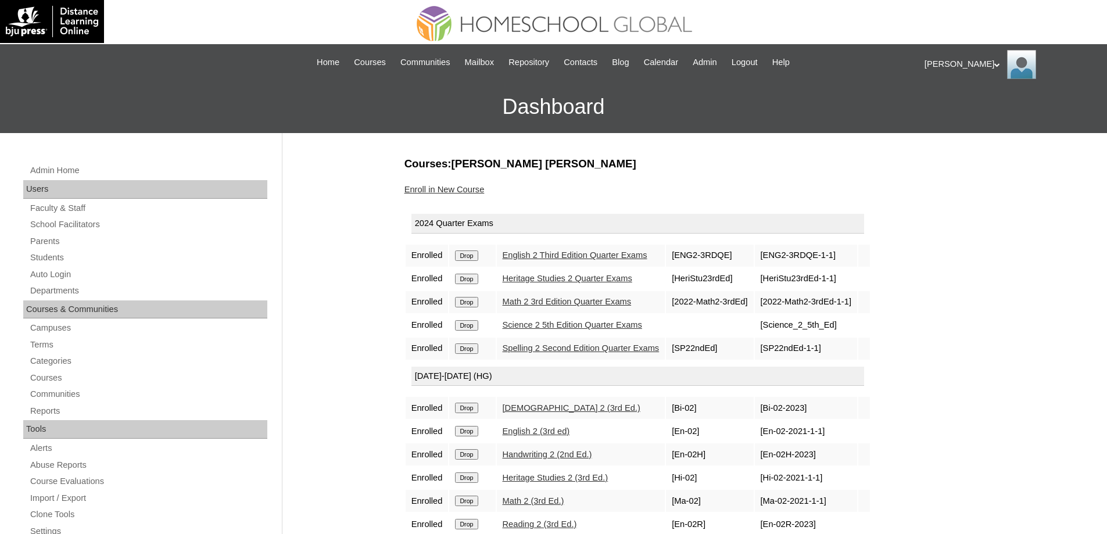
click at [477, 256] on input "Drop" at bounding box center [466, 256] width 23 height 10
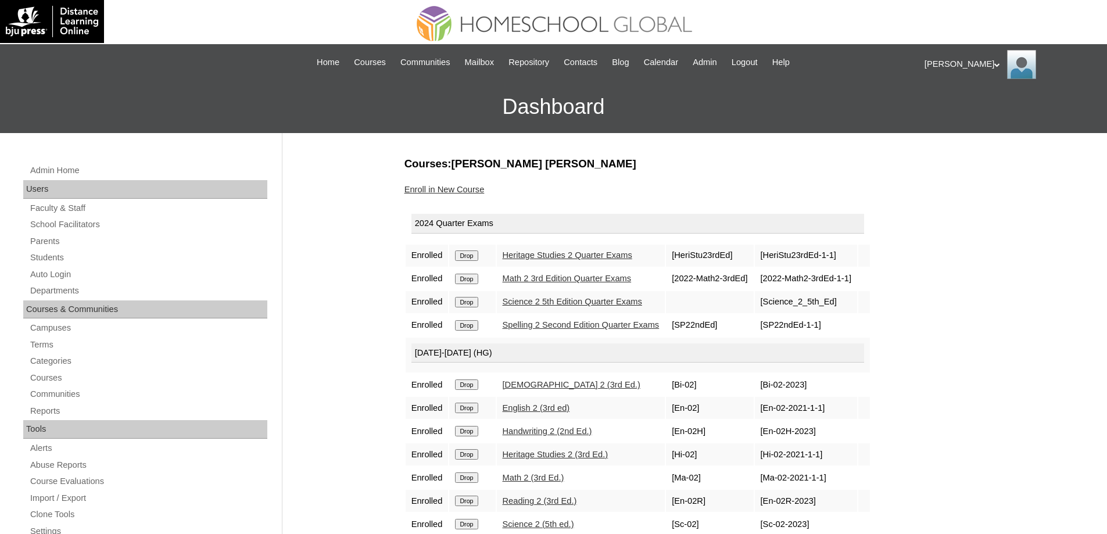
click at [475, 257] on input "Drop" at bounding box center [466, 256] width 23 height 10
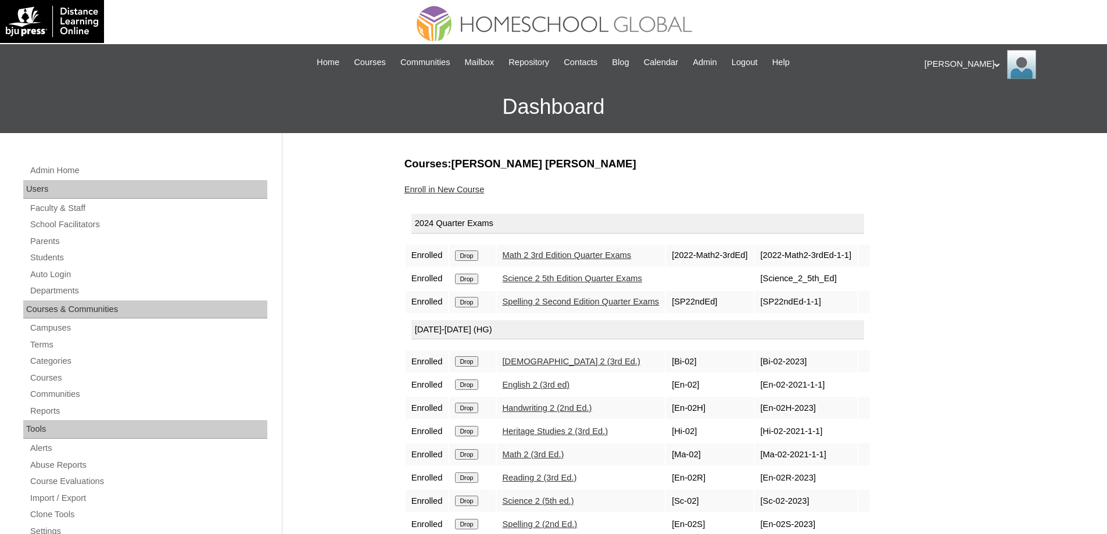
click at [478, 253] on input "Drop" at bounding box center [466, 256] width 23 height 10
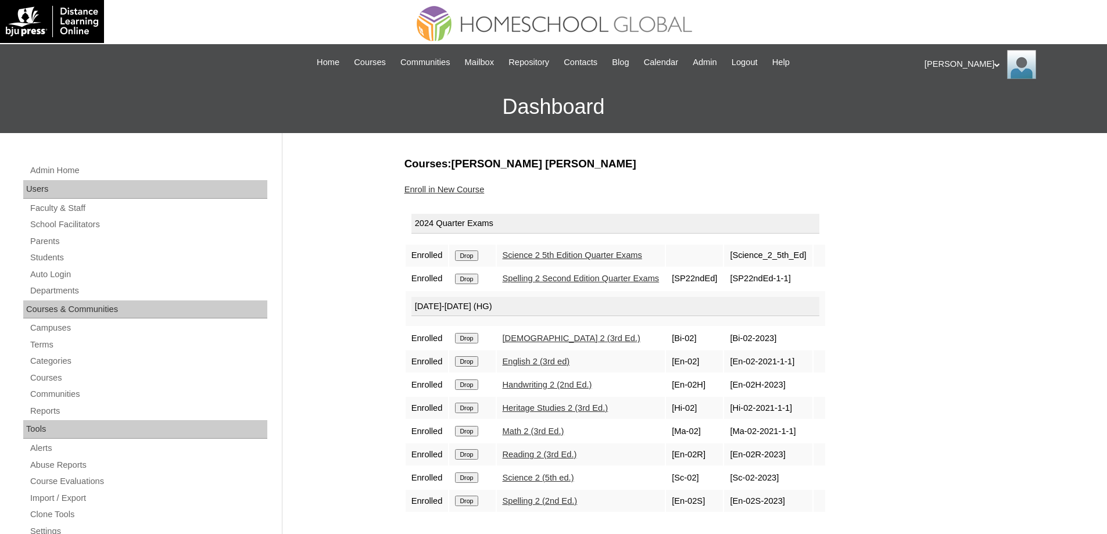
click at [470, 253] on input "Drop" at bounding box center [466, 256] width 23 height 10
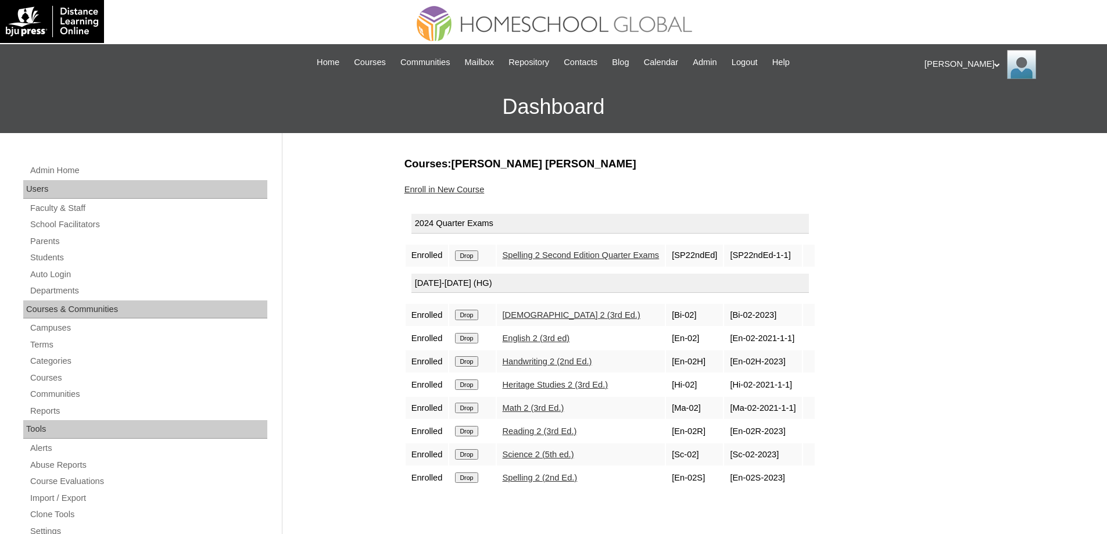
click at [478, 254] on input "Drop" at bounding box center [466, 256] width 23 height 10
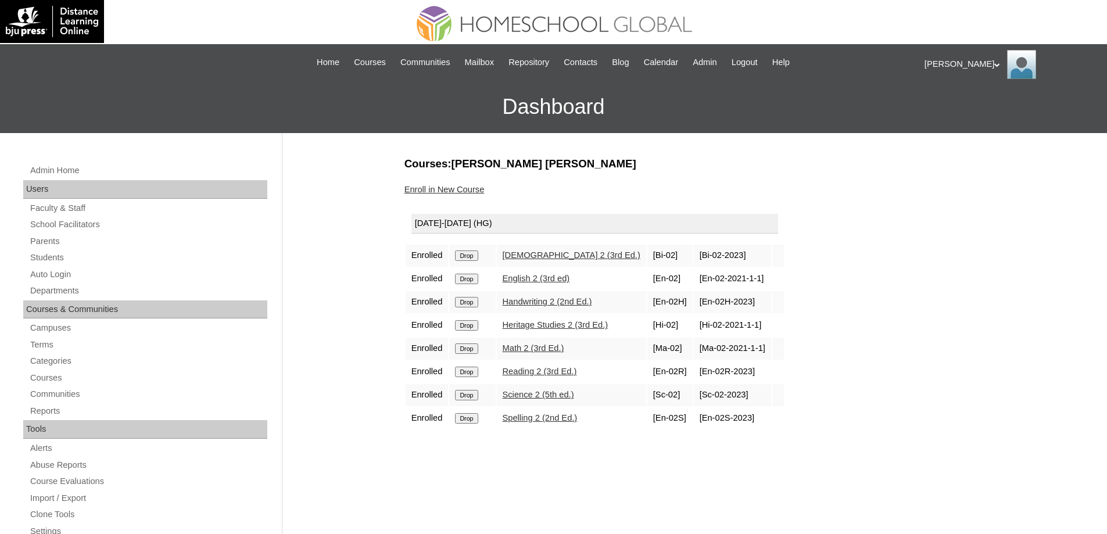
click at [471, 267] on td "Drop" at bounding box center [472, 256] width 46 height 22
click at [471, 259] on input "Drop" at bounding box center [466, 256] width 23 height 10
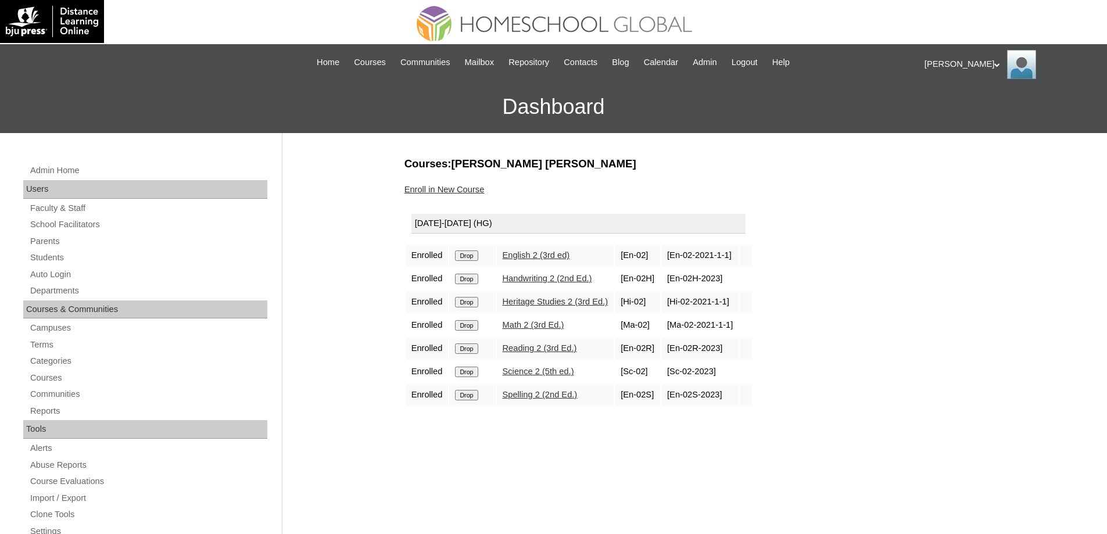
drag, startPoint x: 476, startPoint y: 255, endPoint x: 609, endPoint y: 41, distance: 252.3
click at [476, 255] on input "Drop" at bounding box center [466, 256] width 23 height 10
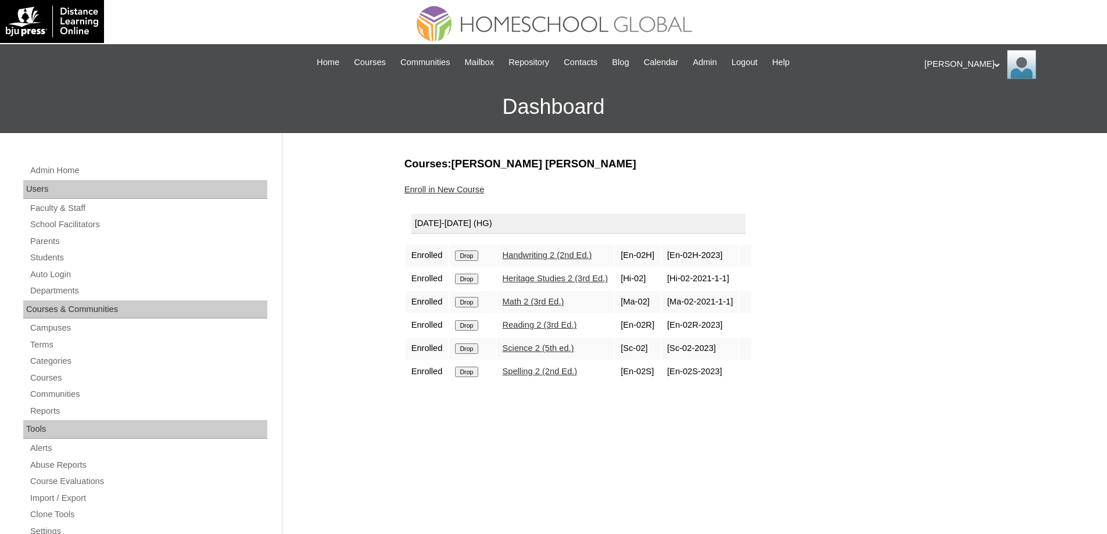
click at [473, 255] on input "Drop" at bounding box center [466, 256] width 23 height 10
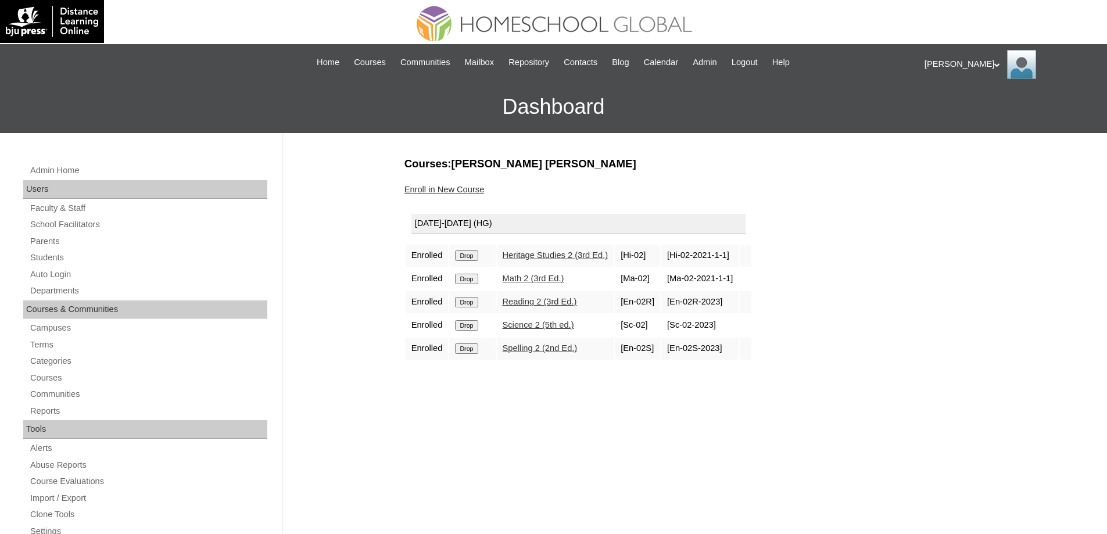
click at [476, 258] on input "Drop" at bounding box center [466, 256] width 23 height 10
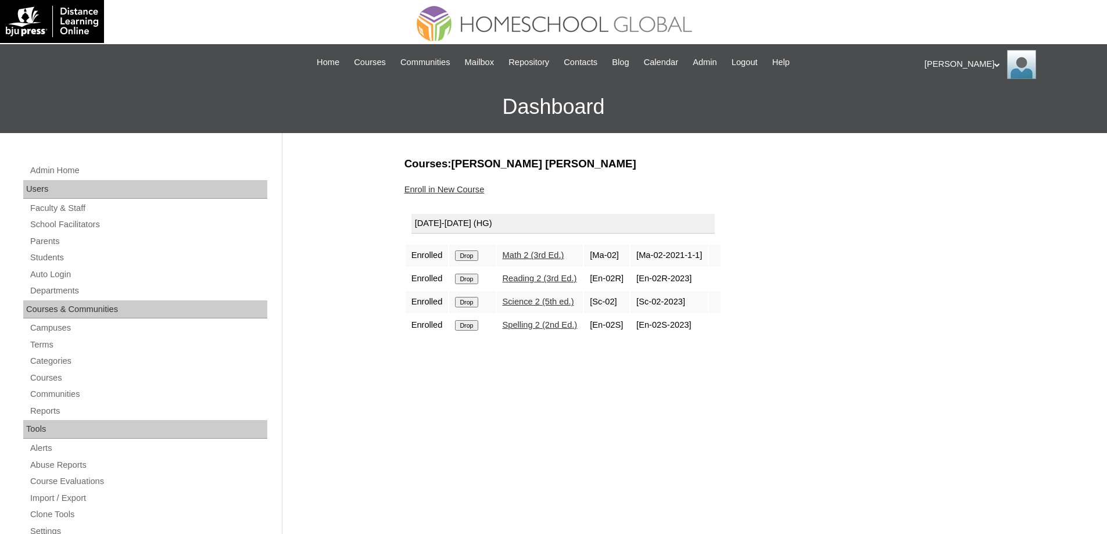
click at [478, 257] on input "Drop" at bounding box center [466, 256] width 23 height 10
click at [473, 256] on input "Drop" at bounding box center [466, 256] width 23 height 10
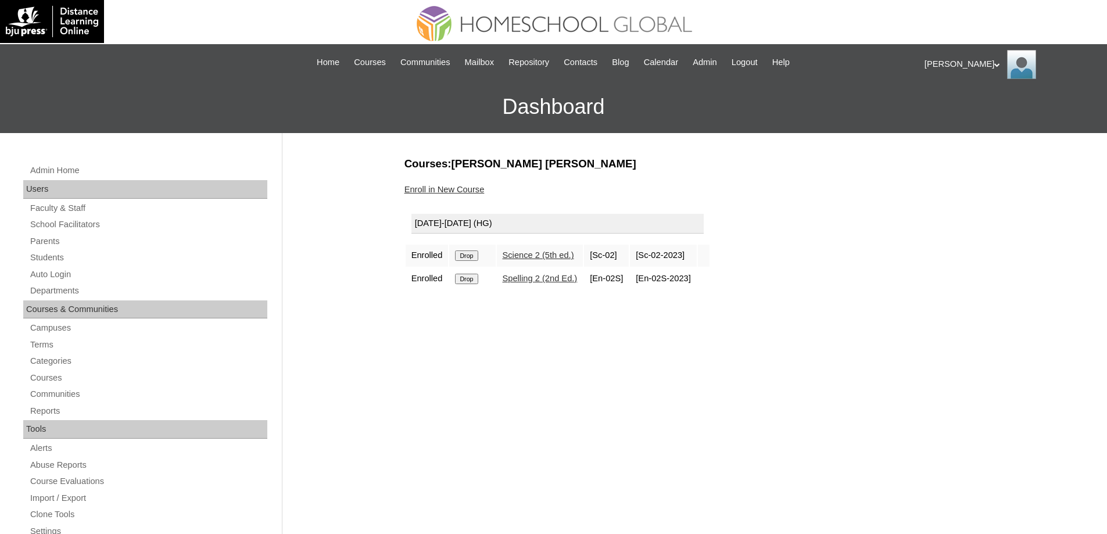
click at [476, 252] on input "Drop" at bounding box center [466, 256] width 23 height 10
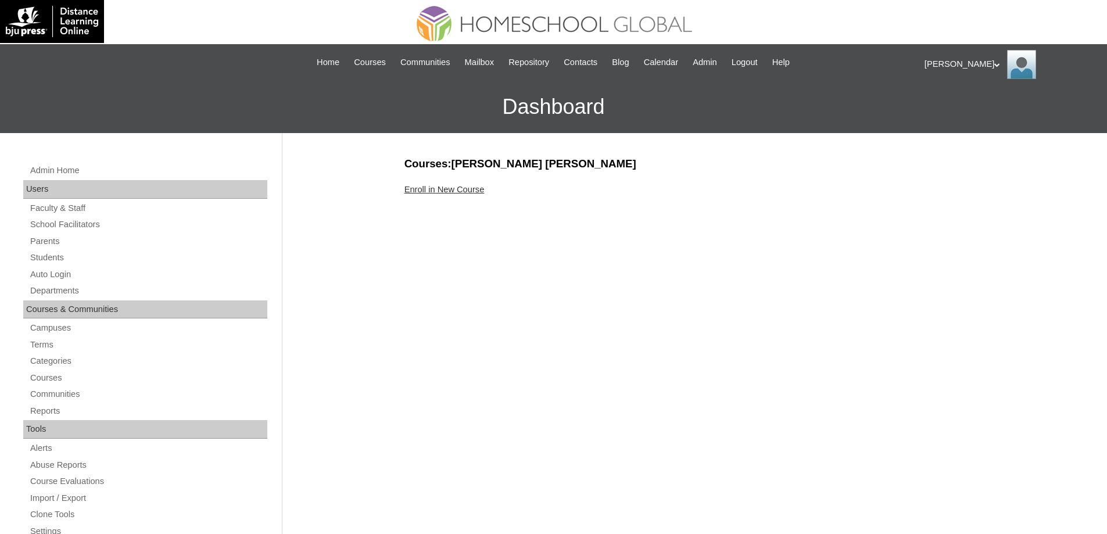
click at [478, 192] on link "Enroll in New Course" at bounding box center [445, 189] width 80 height 9
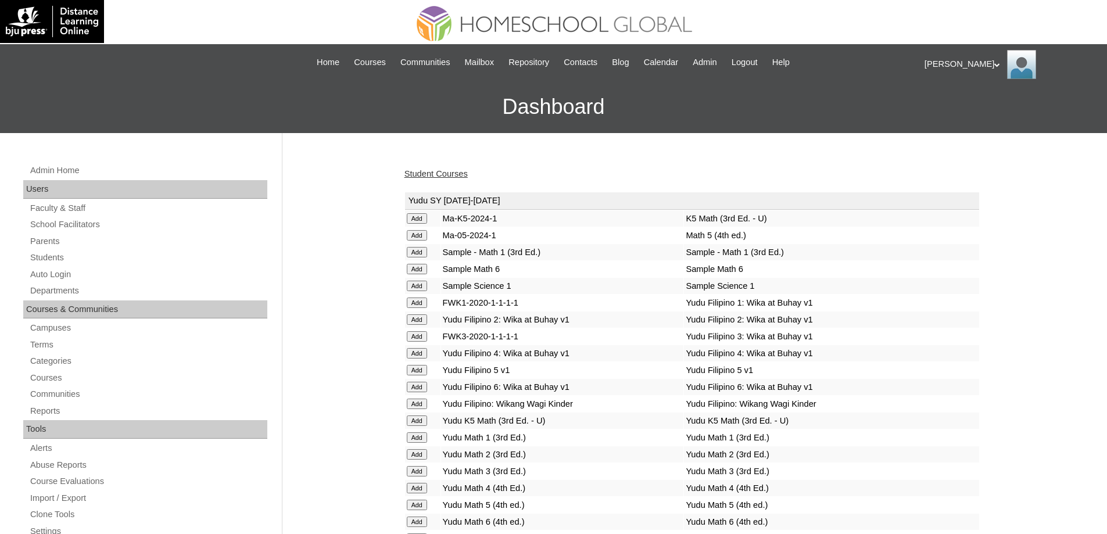
click at [423, 176] on link "Student Courses" at bounding box center [436, 173] width 63 height 9
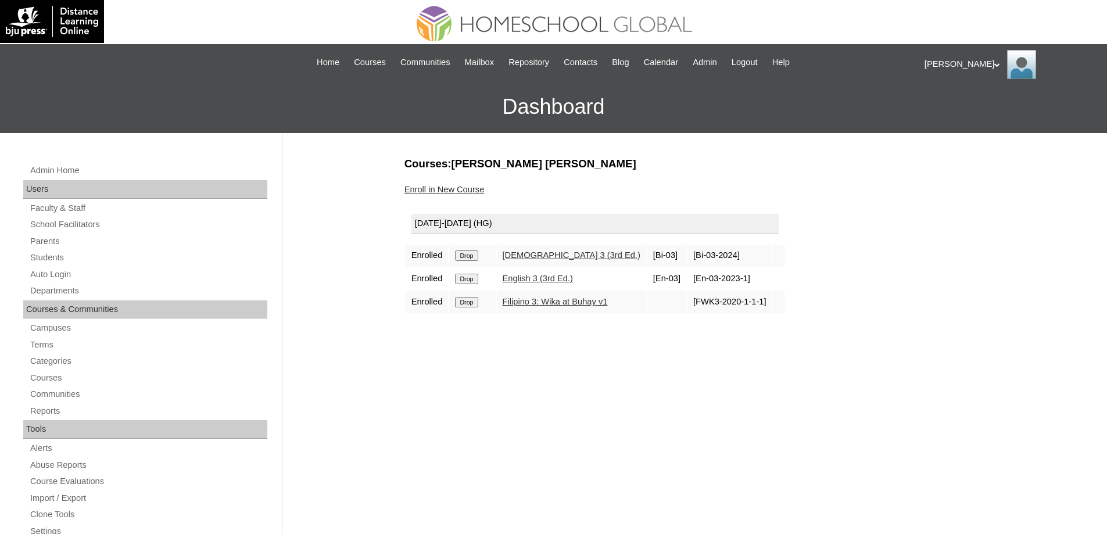
click at [426, 185] on link "Enroll in New Course" at bounding box center [445, 189] width 80 height 9
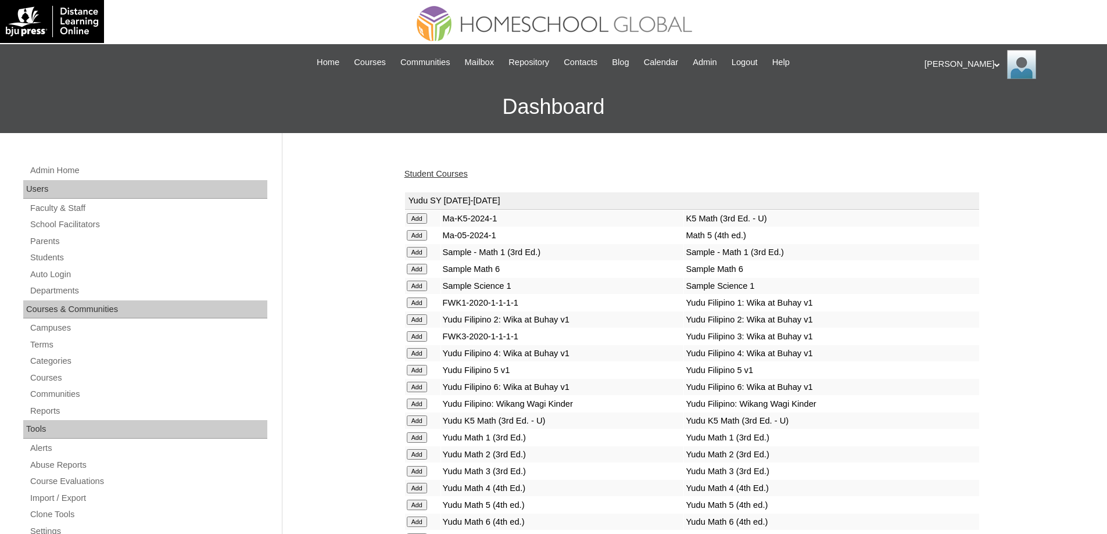
click at [458, 171] on link "Student Courses" at bounding box center [436, 173] width 63 height 9
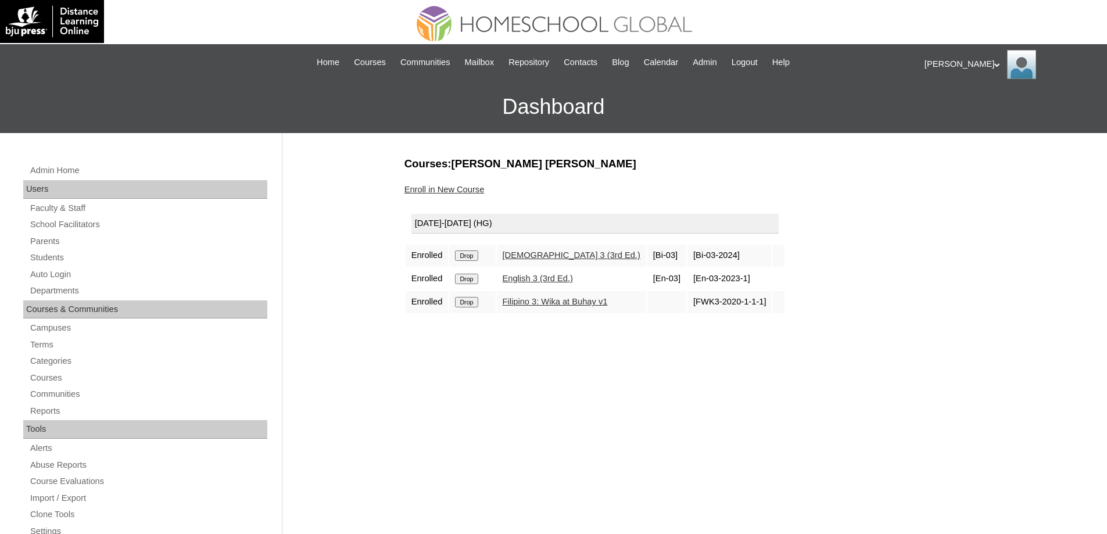
click at [474, 261] on input "Drop" at bounding box center [466, 256] width 23 height 10
click at [459, 191] on link "Enroll in New Course" at bounding box center [445, 189] width 80 height 9
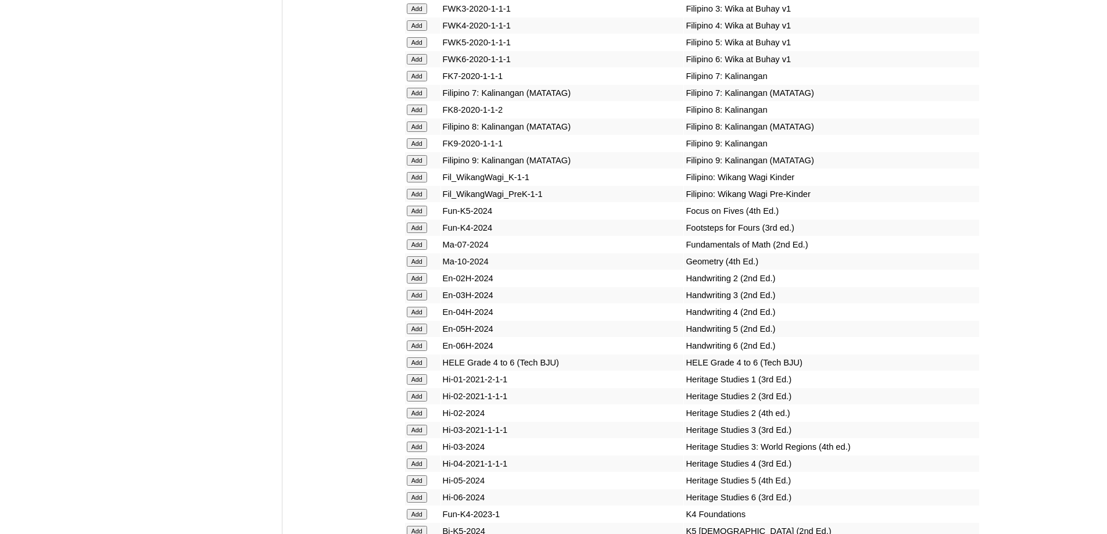
scroll to position [3472, 0]
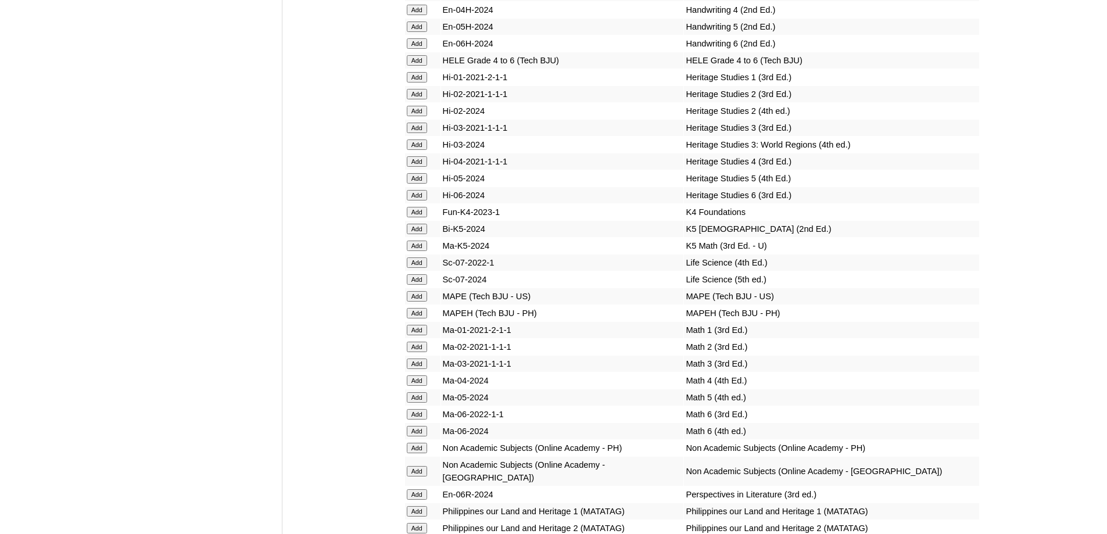
scroll to position [3700, 0]
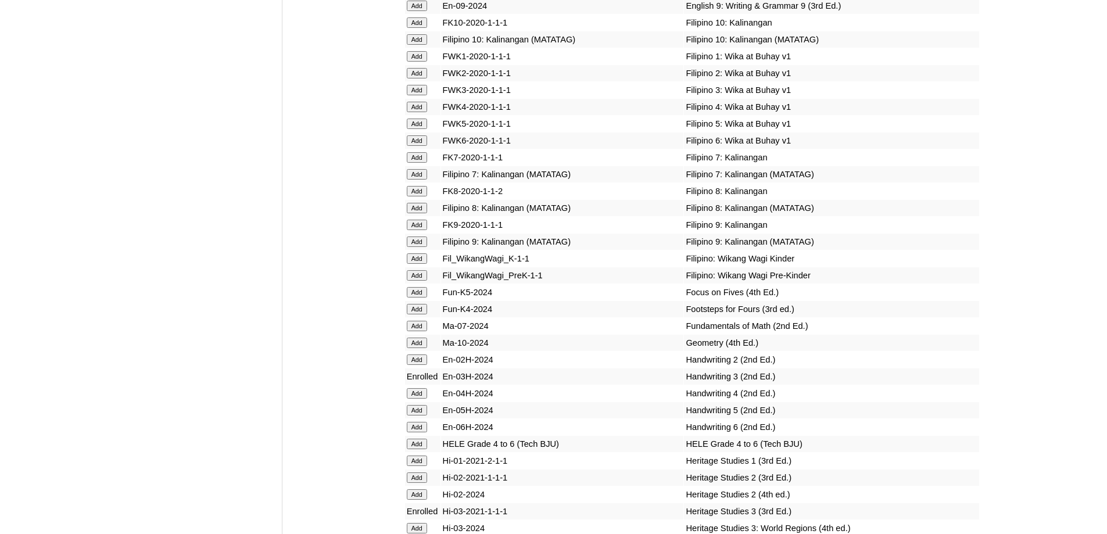
scroll to position [3753, 0]
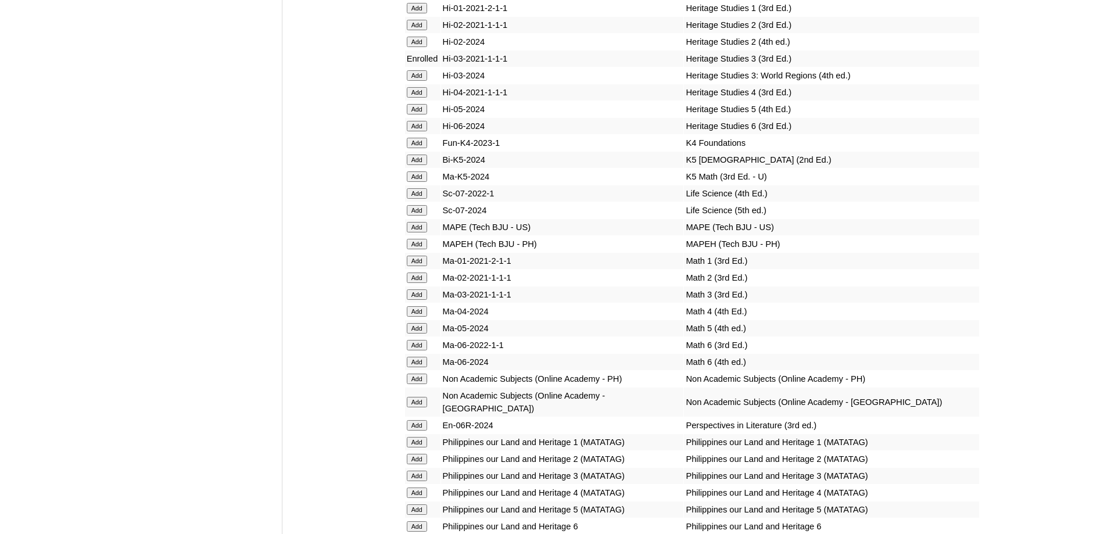
click at [405, 303] on td "Add" at bounding box center [422, 295] width 35 height 16
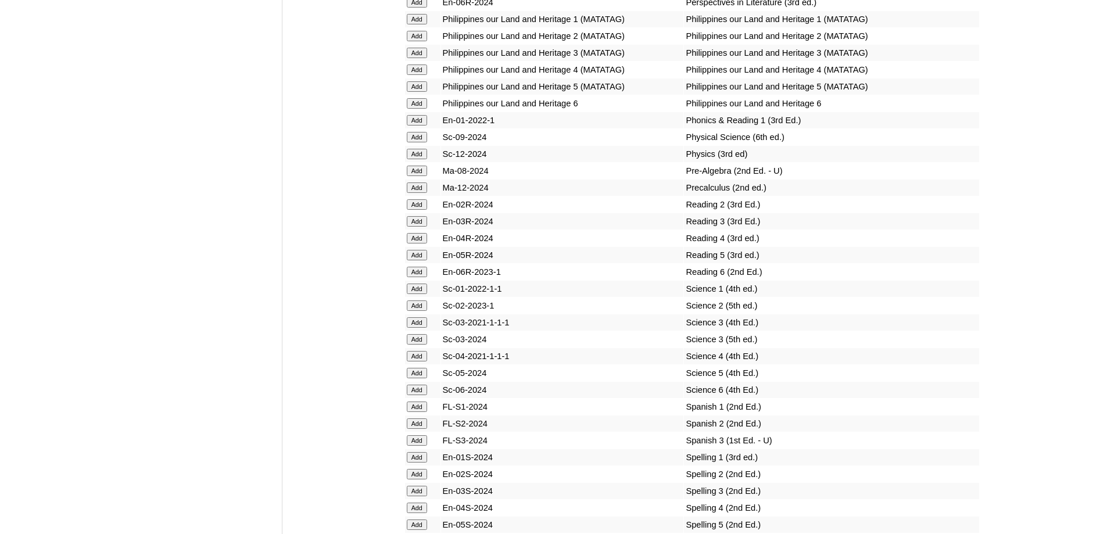
scroll to position [4211, 0]
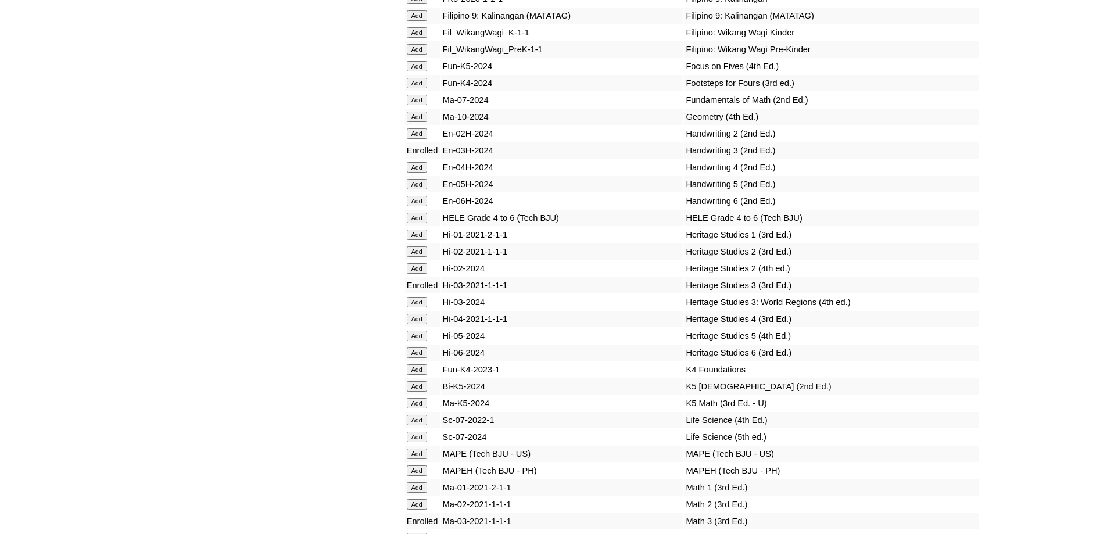
scroll to position [4264, 0]
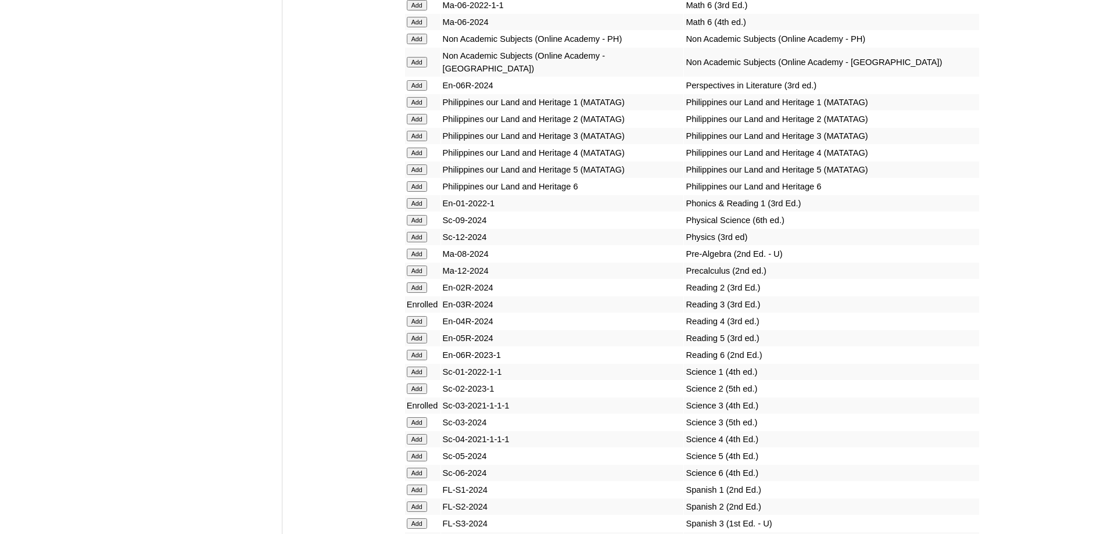
scroll to position [4376, 0]
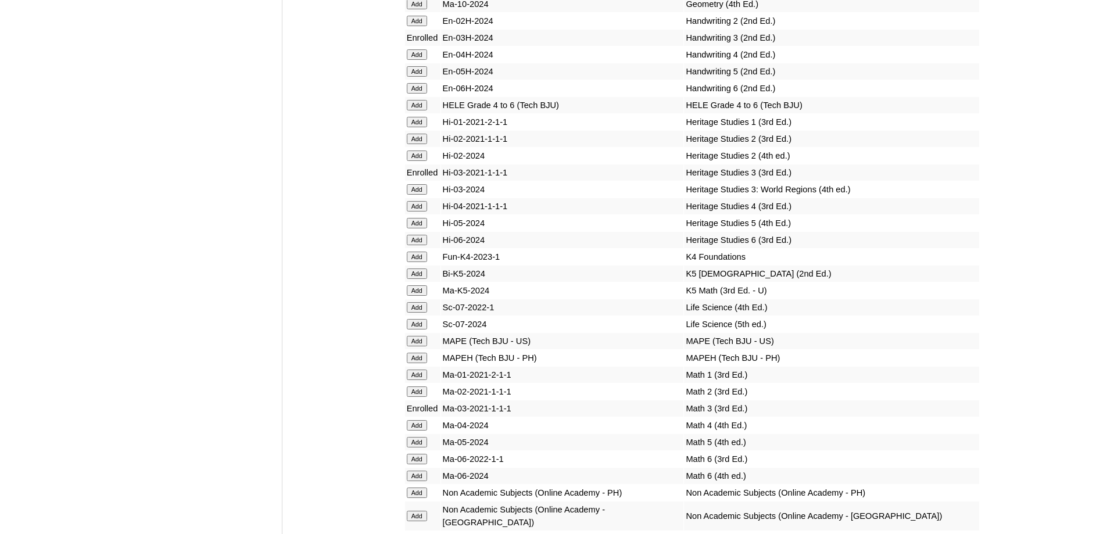
scroll to position [4433, 0]
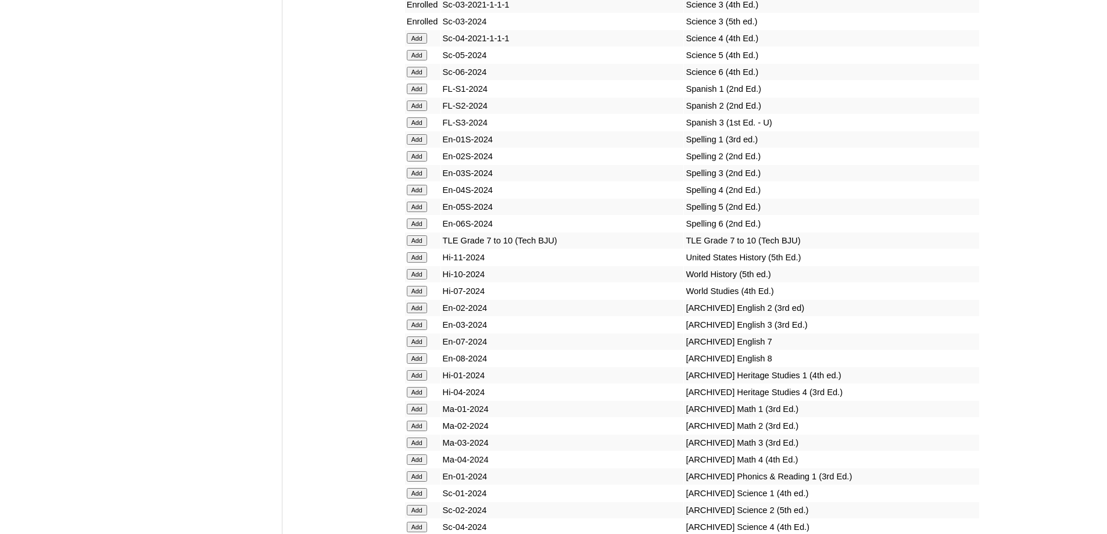
scroll to position [4665, 0]
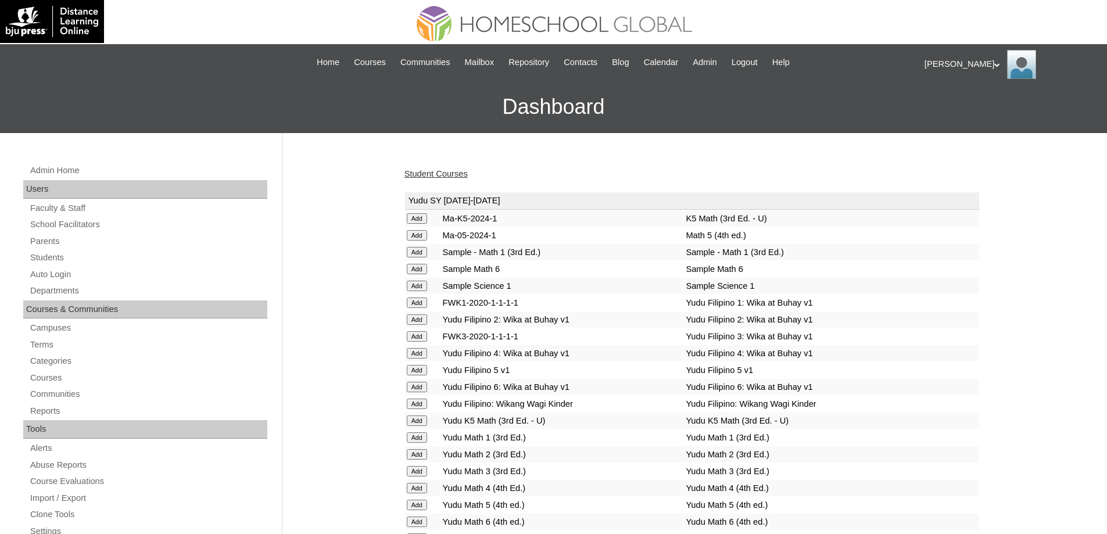
click at [466, 174] on link "Student Courses" at bounding box center [436, 173] width 63 height 9
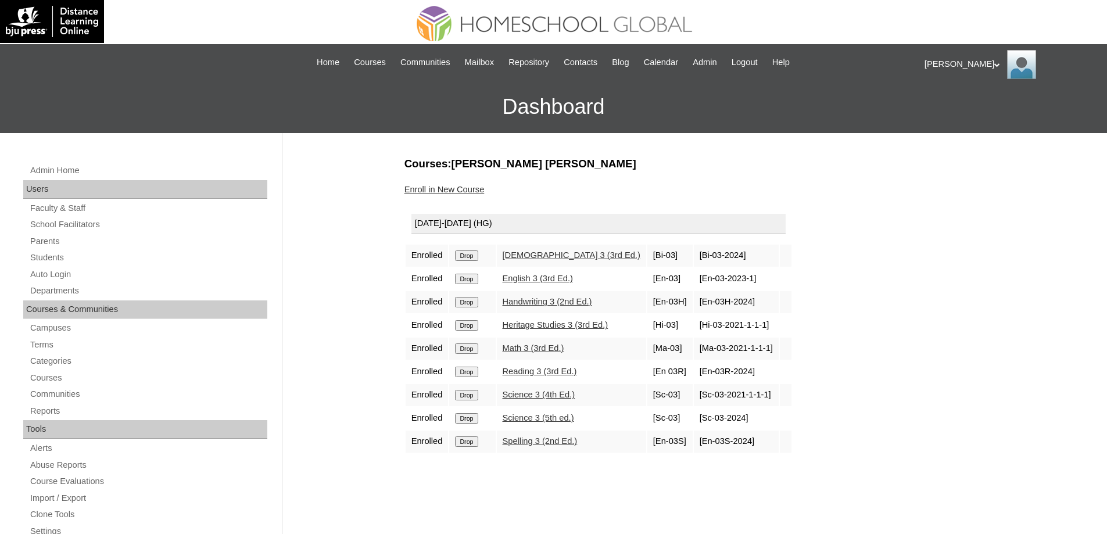
click at [477, 261] on input "Drop" at bounding box center [466, 256] width 23 height 10
click at [332, 248] on div "Admin Home Users Faculty & Staff School Facilitators Parents Students Auto Logi…" at bounding box center [553, 534] width 1107 height 802
click at [462, 191] on link "Enroll in New Course" at bounding box center [445, 189] width 80 height 9
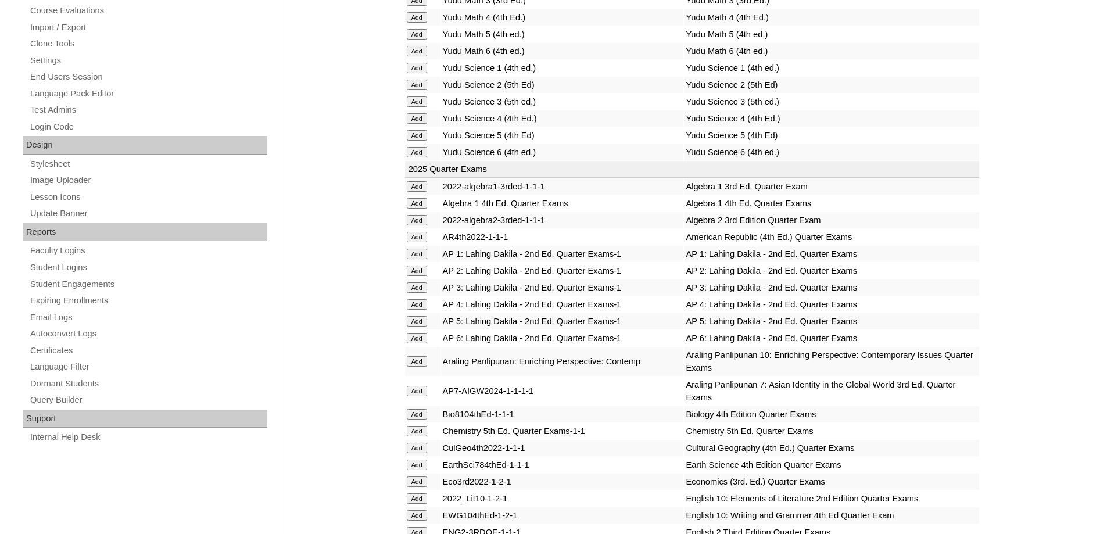
scroll to position [814, 0]
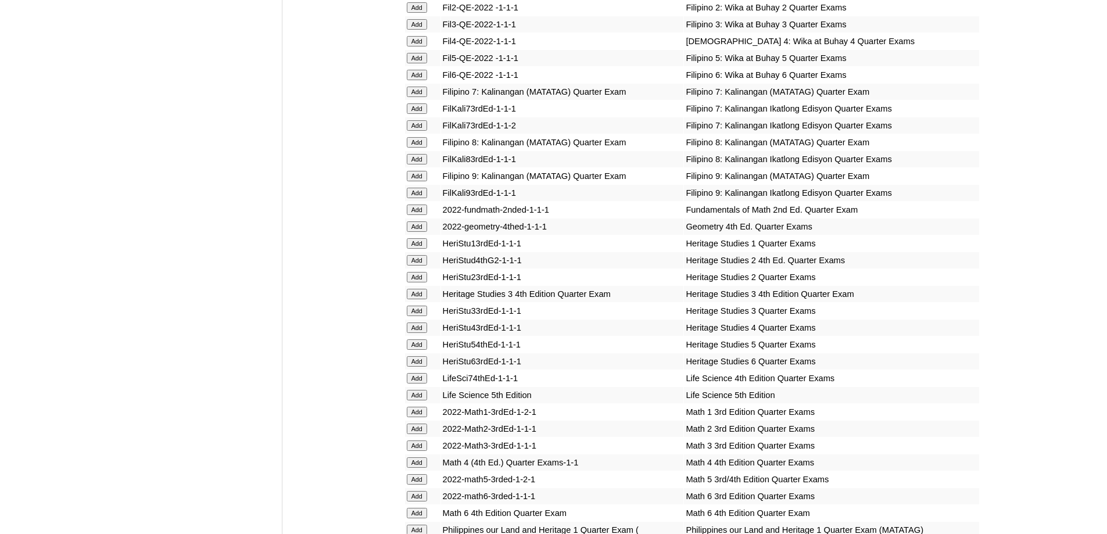
scroll to position [1327, 0]
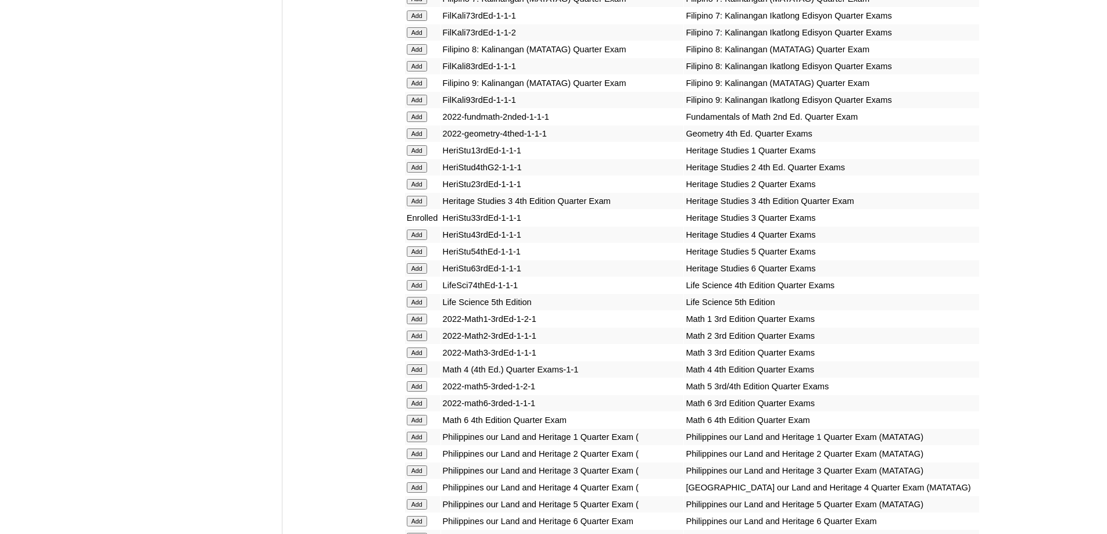
scroll to position [1431, 0]
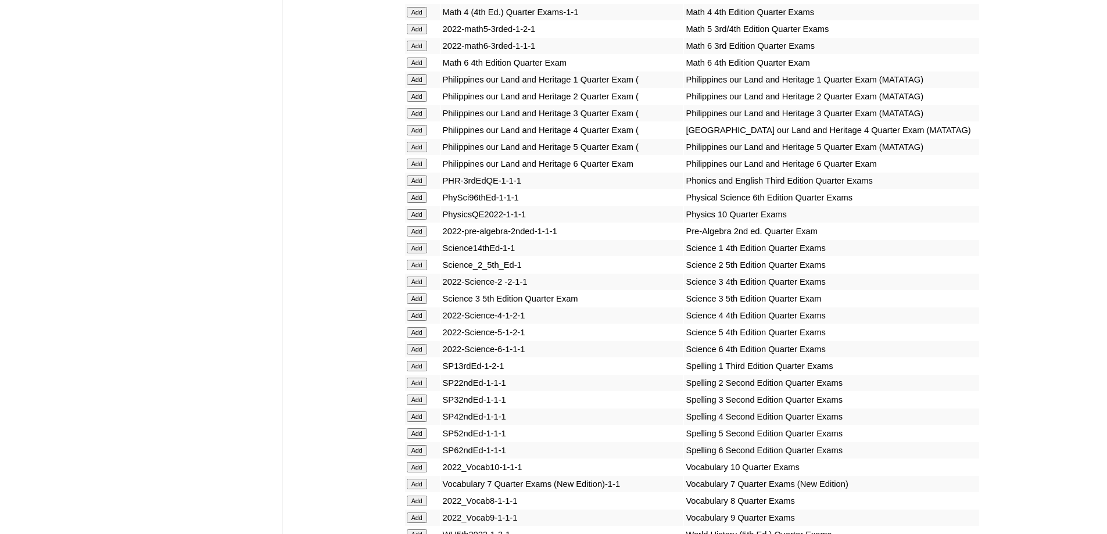
scroll to position [1892, 0]
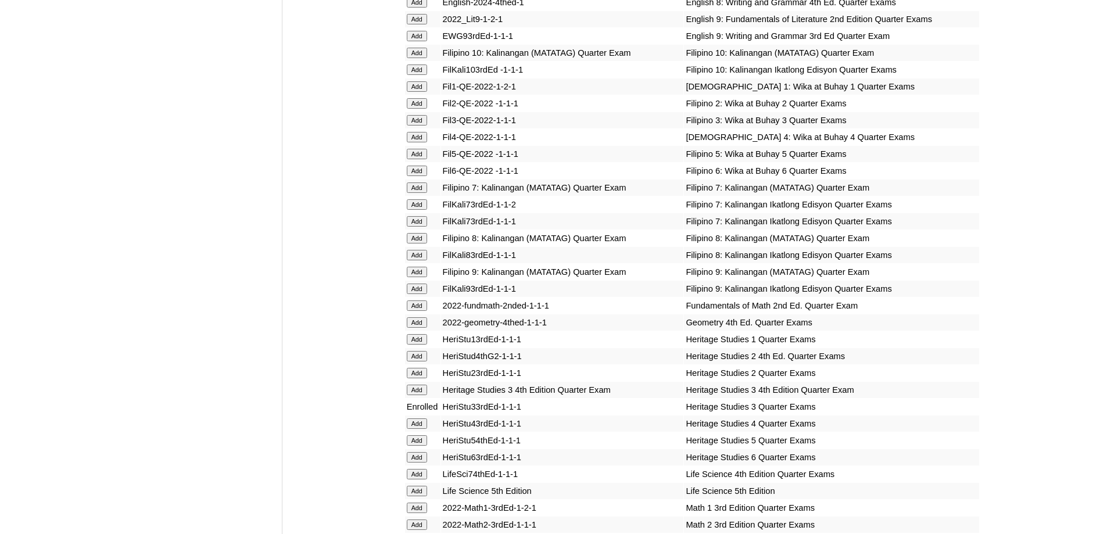
scroll to position [1940, 0]
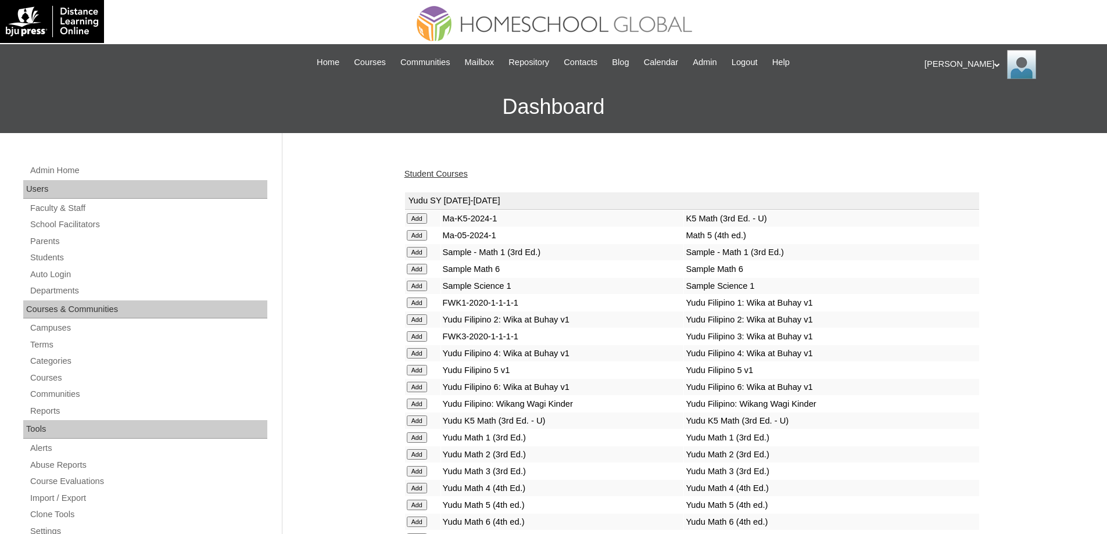
click at [452, 172] on link "Student Courses" at bounding box center [436, 173] width 63 height 9
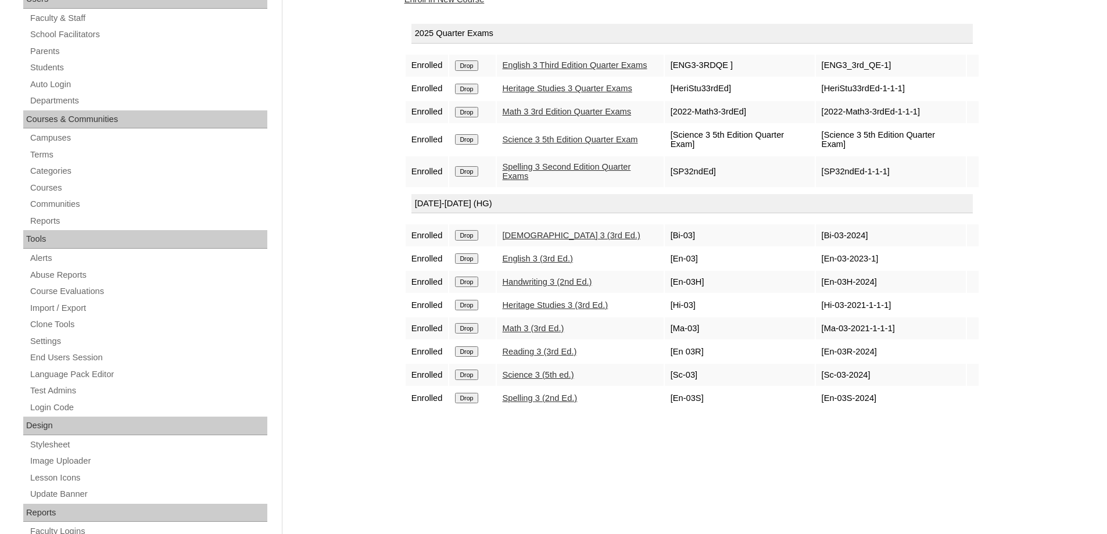
scroll to position [291, 0]
